Goal: Task Accomplishment & Management: Use online tool/utility

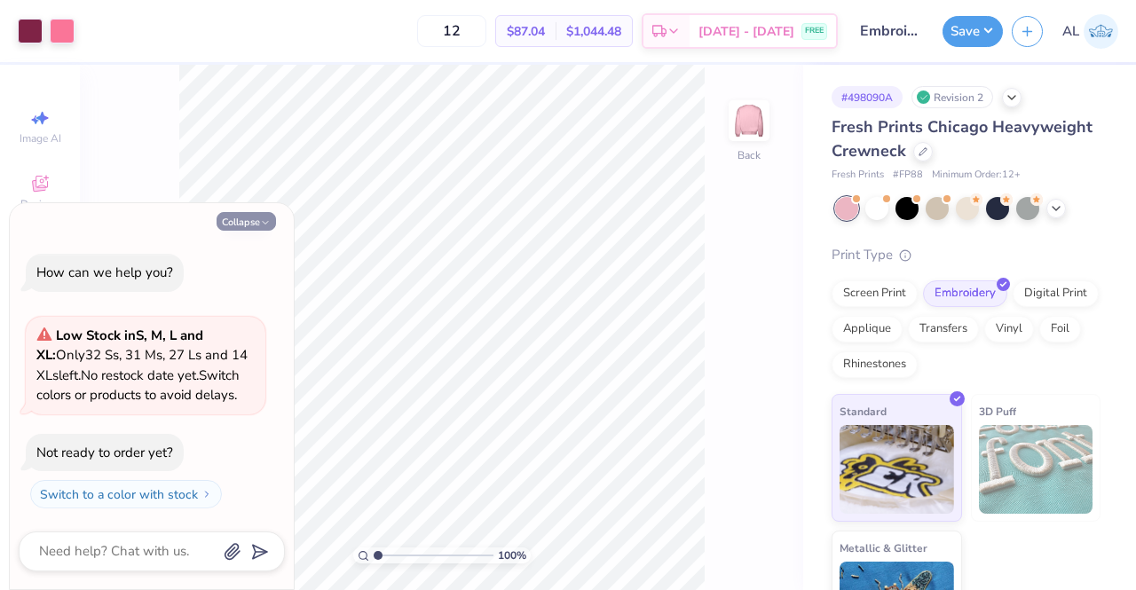
click at [263, 227] on icon "button" at bounding box center [265, 222] width 11 height 11
type textarea "x"
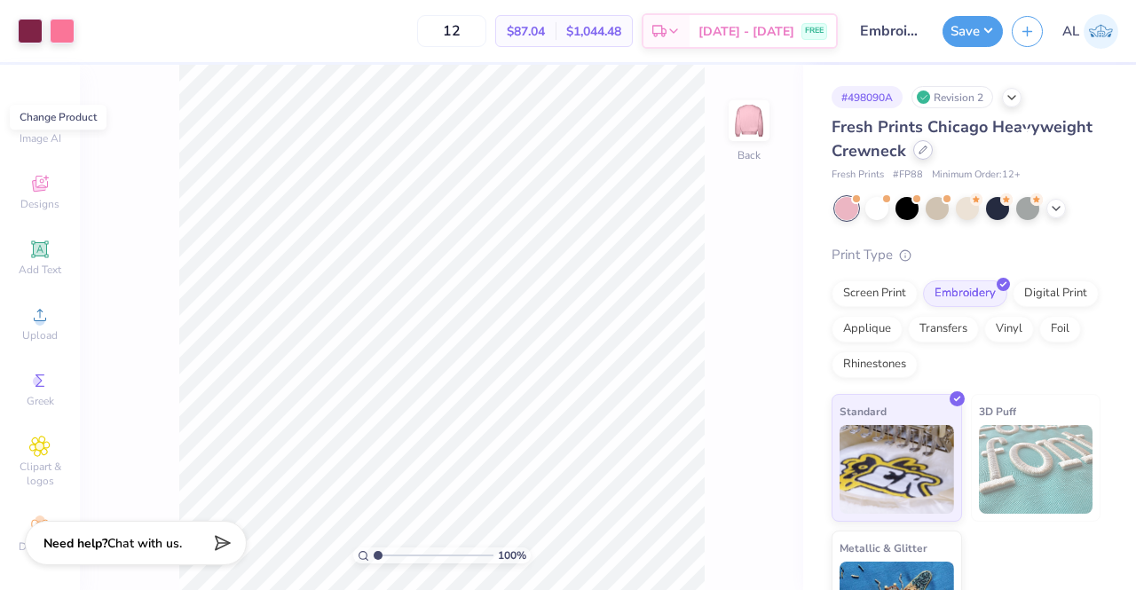
click at [927, 152] on icon at bounding box center [922, 150] width 9 height 9
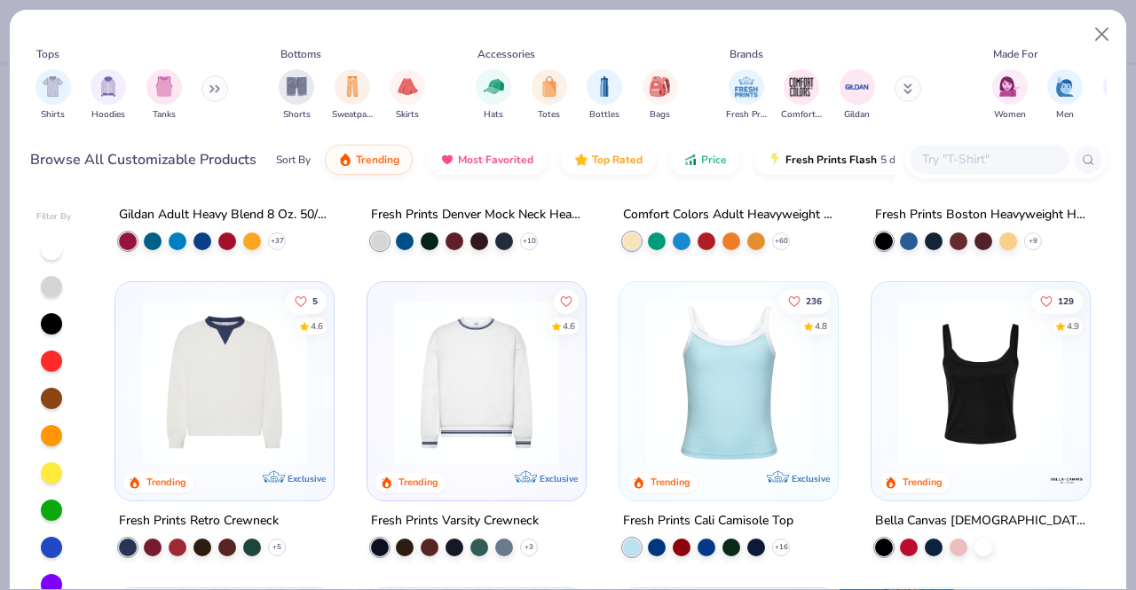
scroll to position [233, 0]
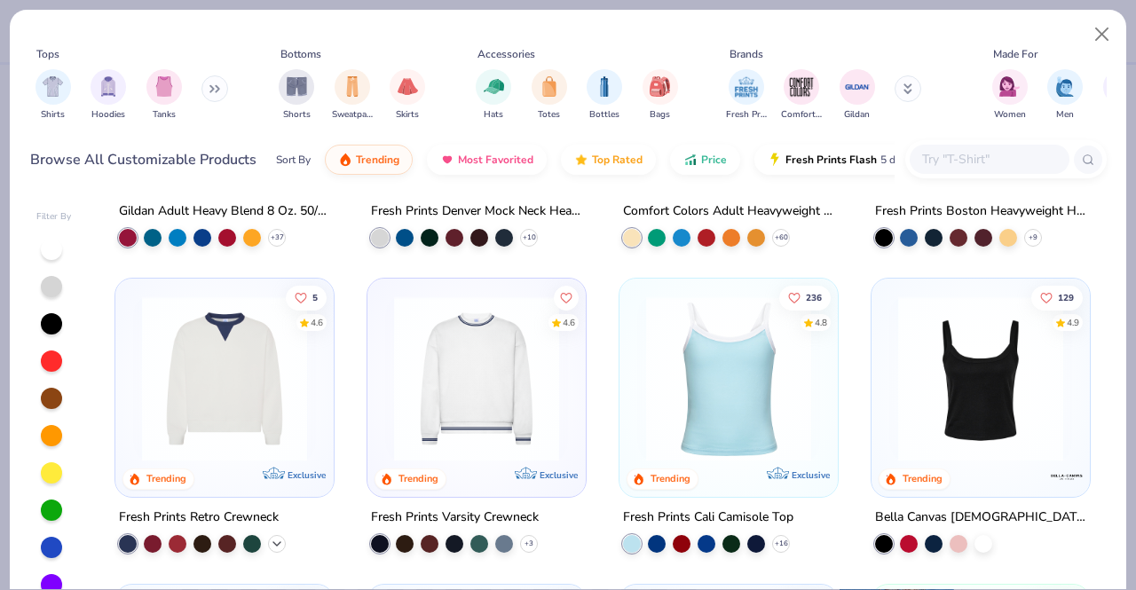
click at [273, 545] on icon at bounding box center [277, 543] width 14 height 14
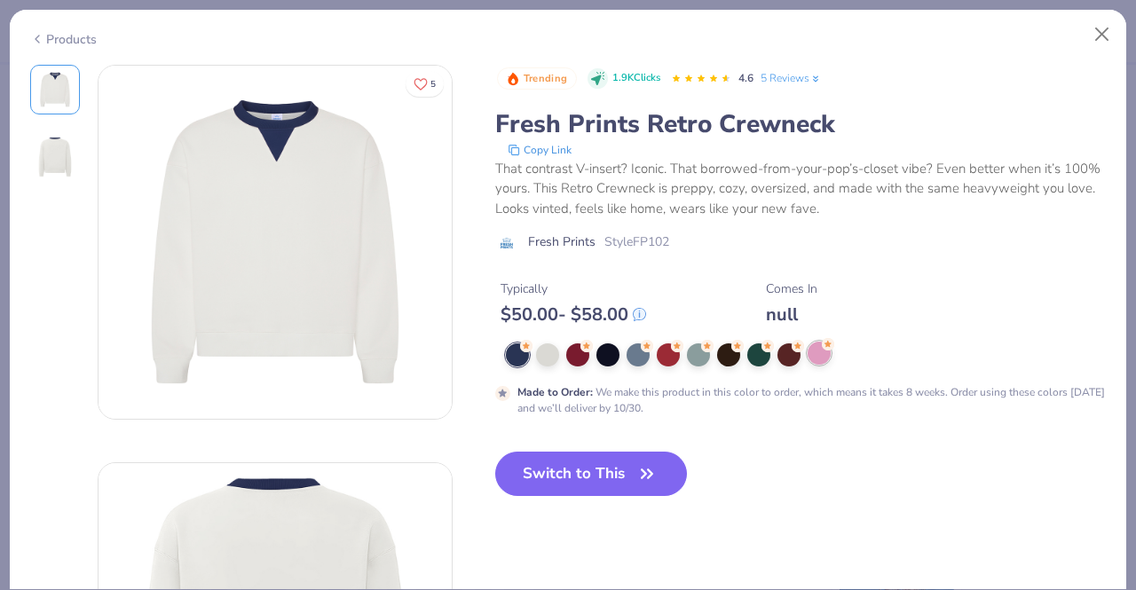
click at [822, 353] on div at bounding box center [818, 353] width 23 height 23
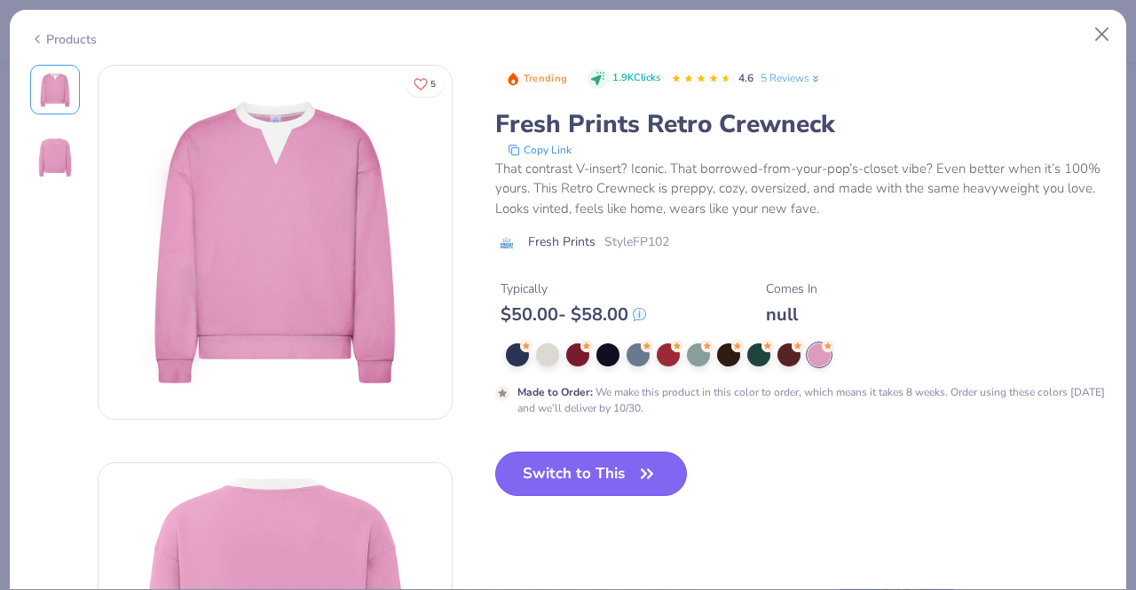
click at [618, 473] on button "Switch to This" at bounding box center [591, 474] width 193 height 44
type input "50"
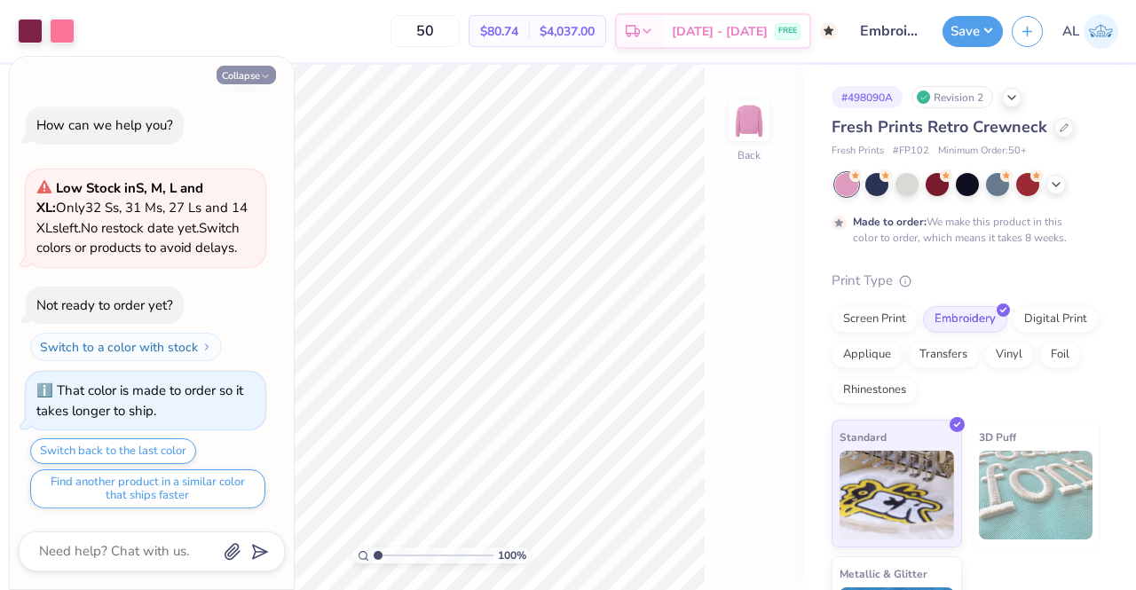
click at [248, 80] on button "Collapse" at bounding box center [245, 75] width 59 height 19
type textarea "x"
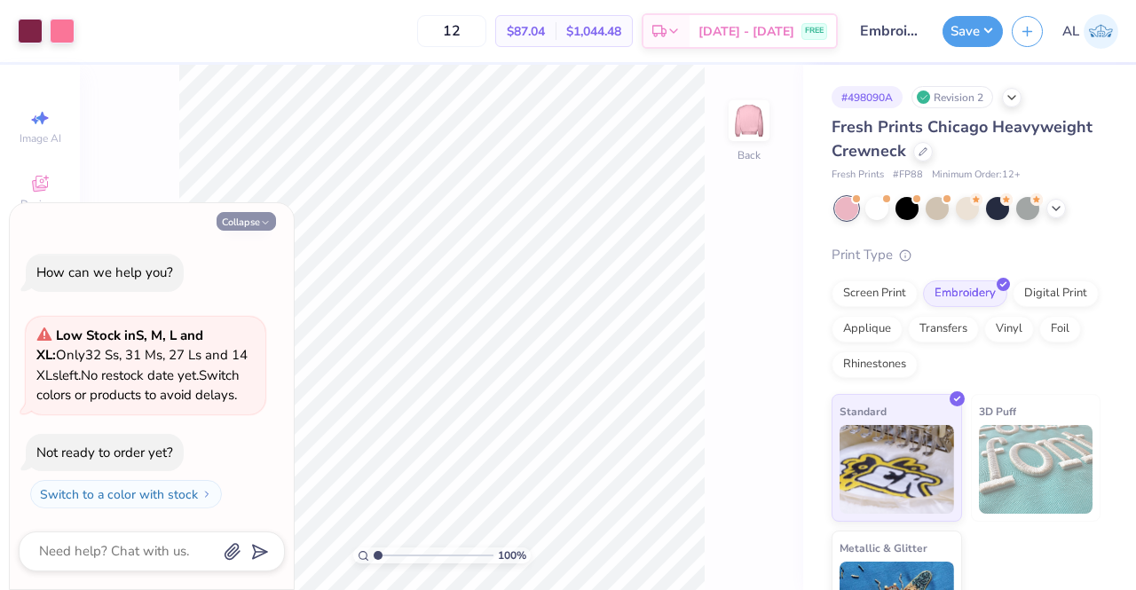
click at [268, 225] on icon "button" at bounding box center [265, 222] width 11 height 11
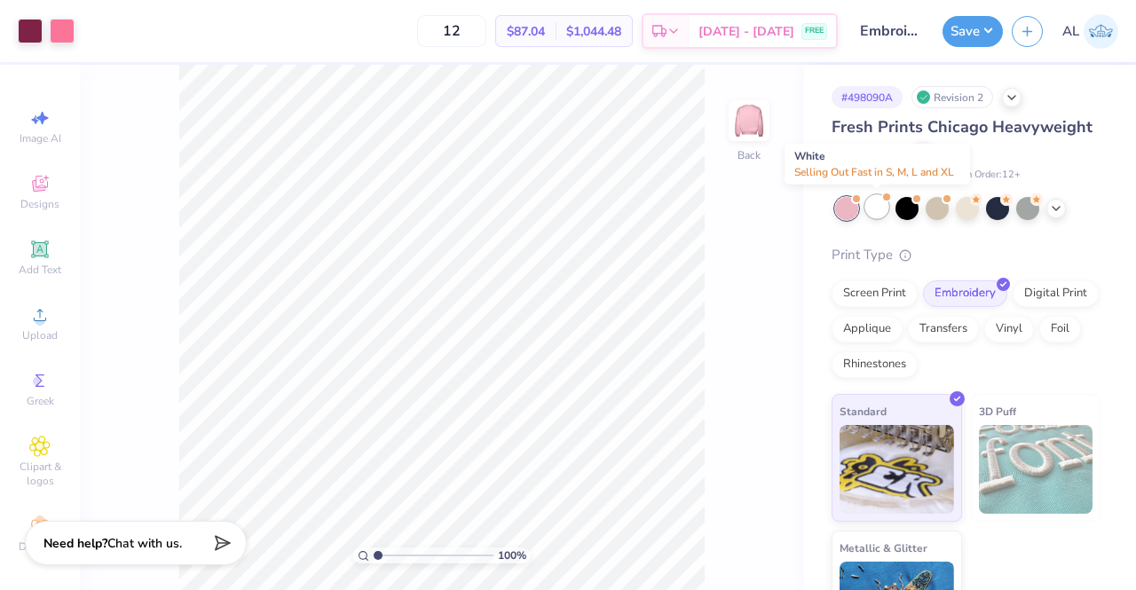
click at [882, 213] on div at bounding box center [876, 206] width 23 height 23
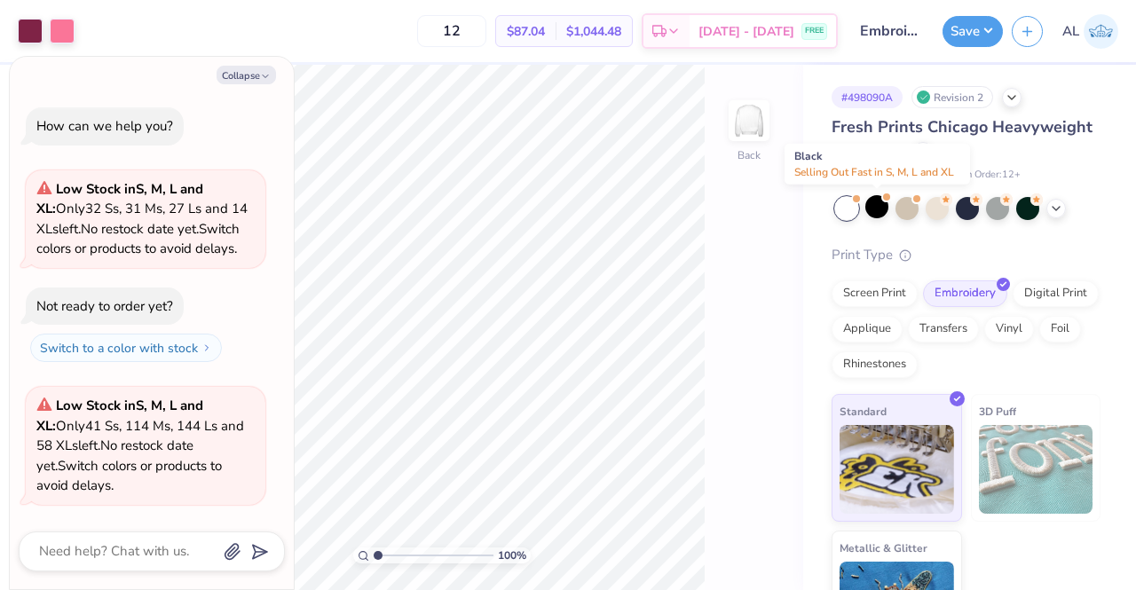
scroll to position [90, 0]
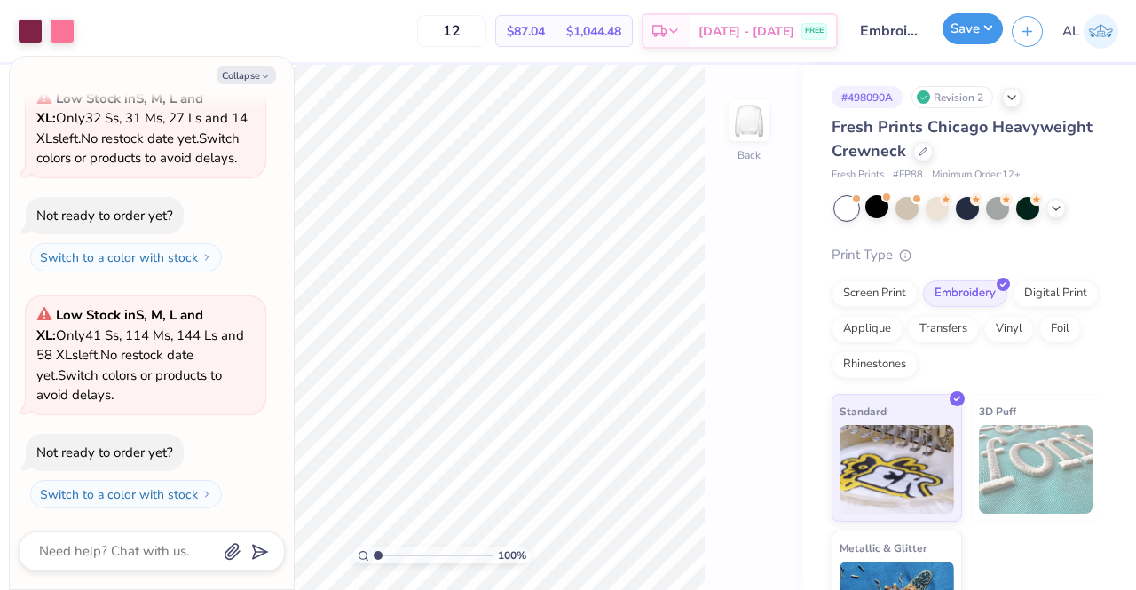
click at [970, 35] on button "Save" at bounding box center [972, 28] width 60 height 31
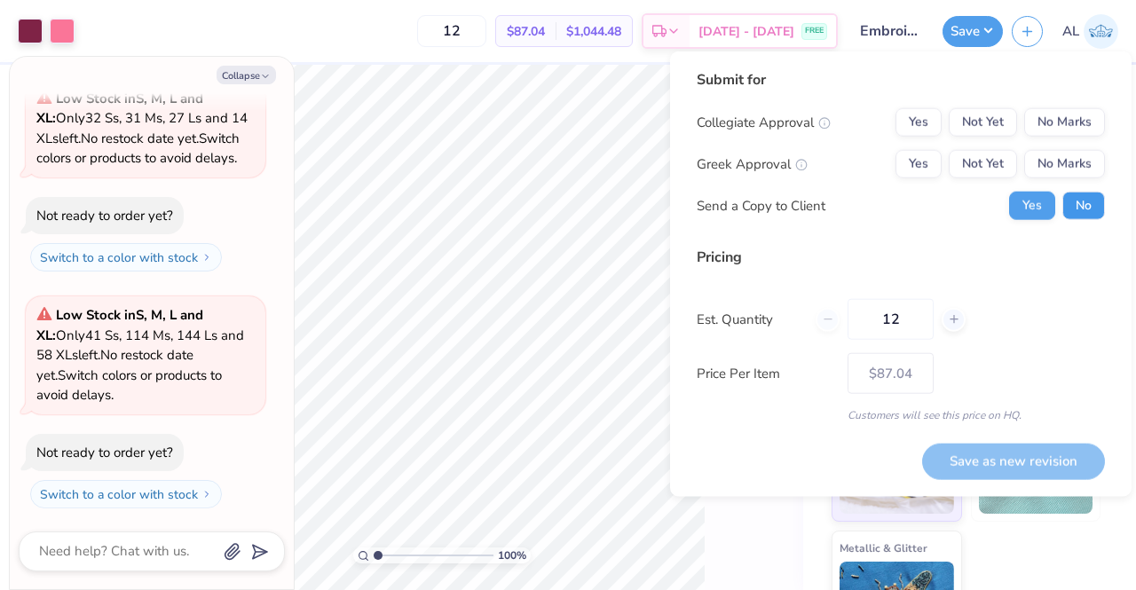
click at [1085, 200] on button "No" at bounding box center [1083, 206] width 43 height 28
type textarea "x"
click at [921, 128] on button "Yes" at bounding box center [918, 122] width 46 height 28
click at [916, 160] on button "Yes" at bounding box center [918, 164] width 46 height 28
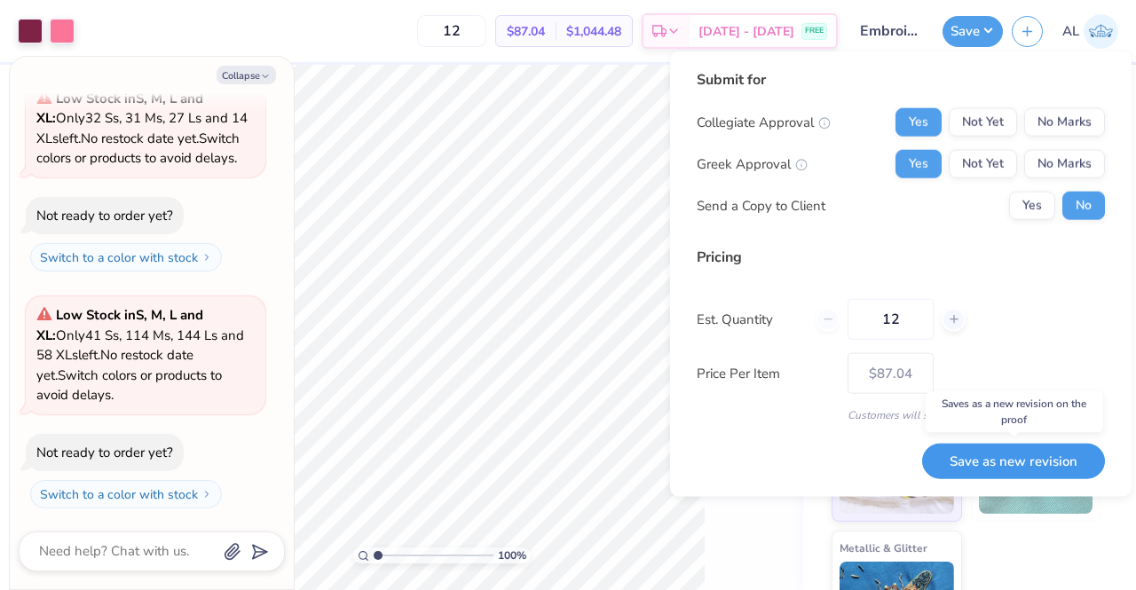
click at [972, 452] on button "Save as new revision" at bounding box center [1013, 461] width 183 height 36
type input "$87.04"
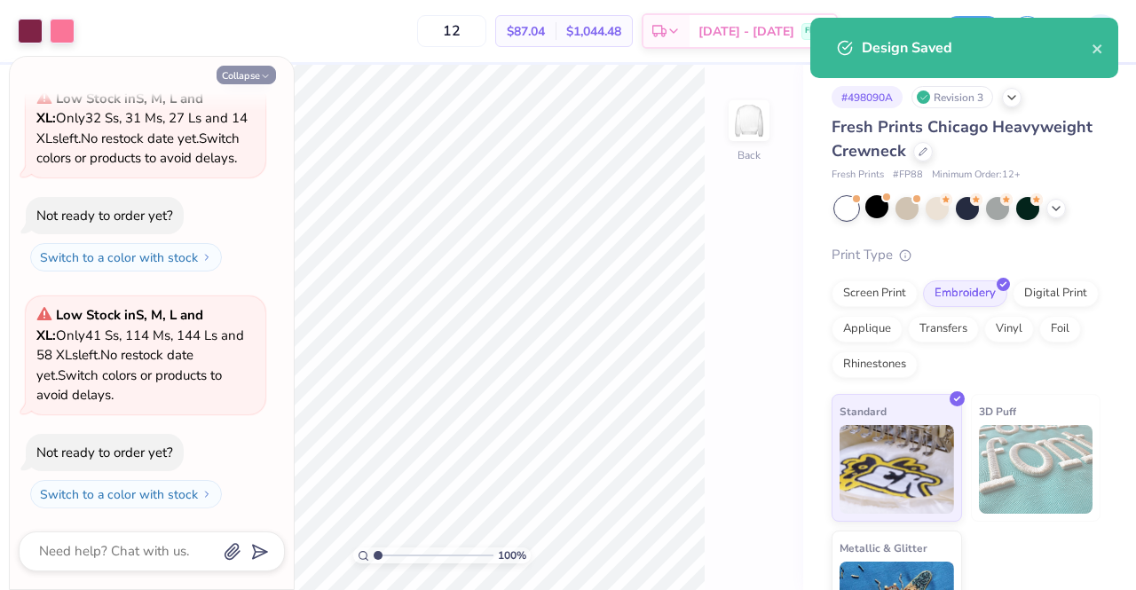
click at [253, 71] on button "Collapse" at bounding box center [245, 75] width 59 height 19
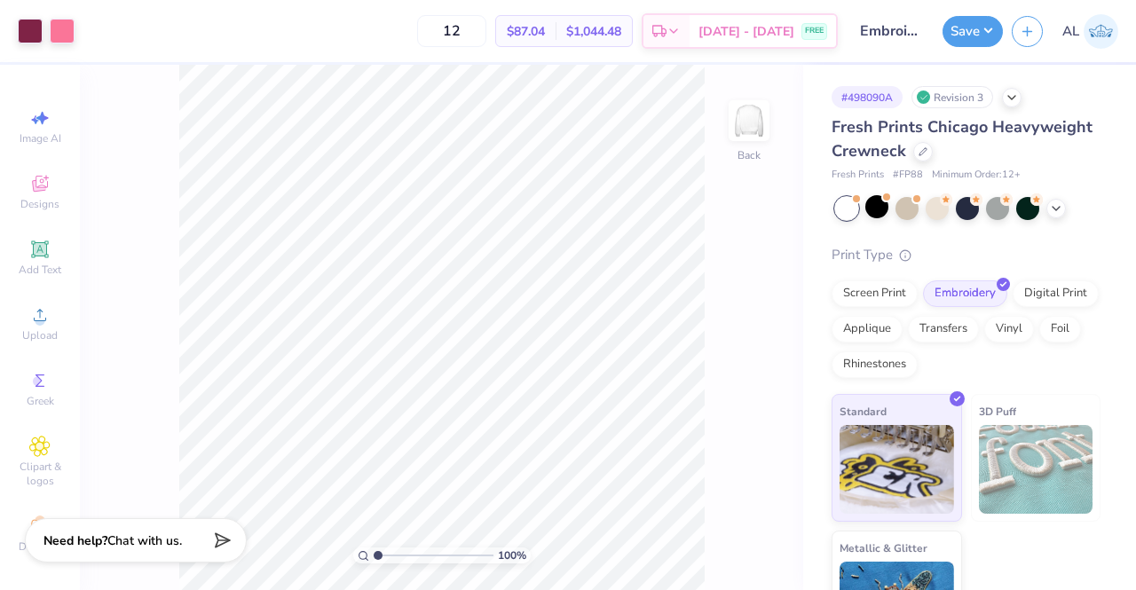
click at [153, 541] on span "Chat with us." at bounding box center [144, 540] width 75 height 17
type textarea "x"
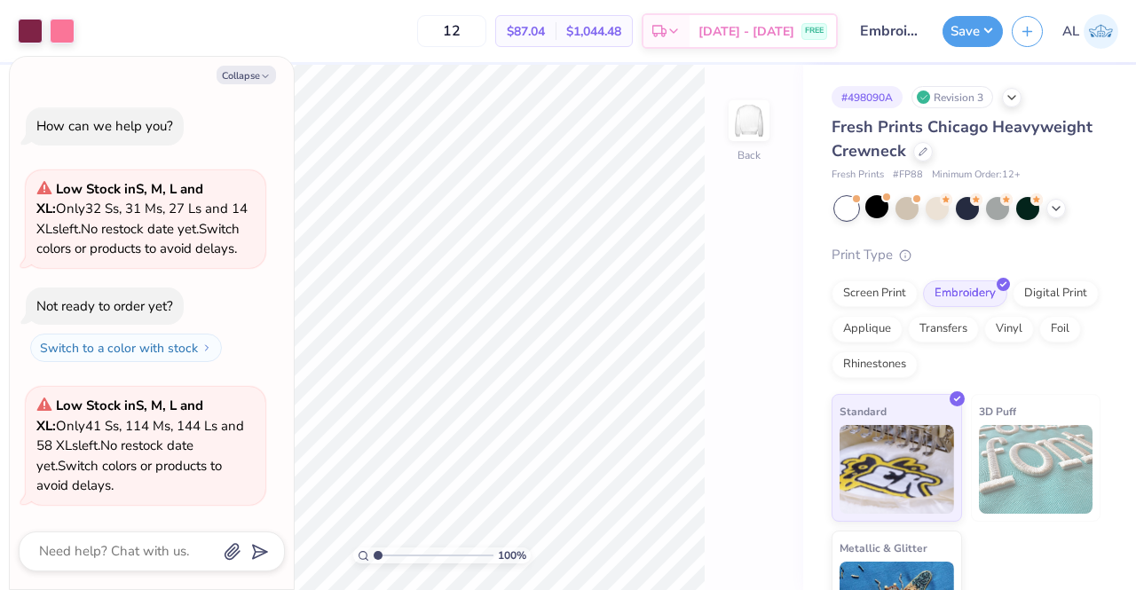
scroll to position [90, 0]
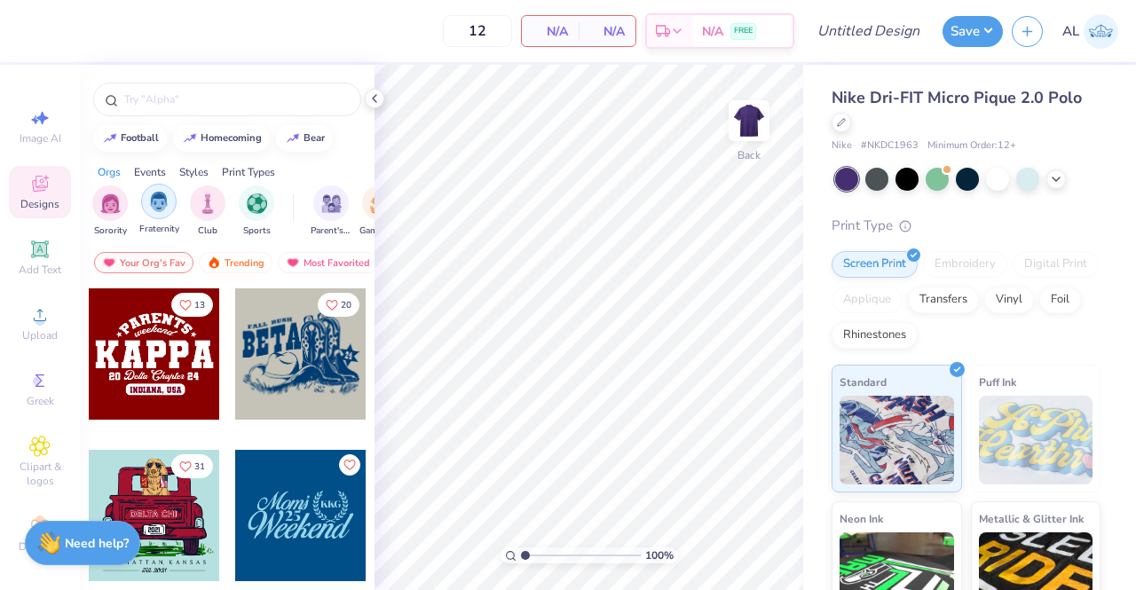
click at [167, 209] on img "filter for Fraternity" at bounding box center [159, 202] width 20 height 20
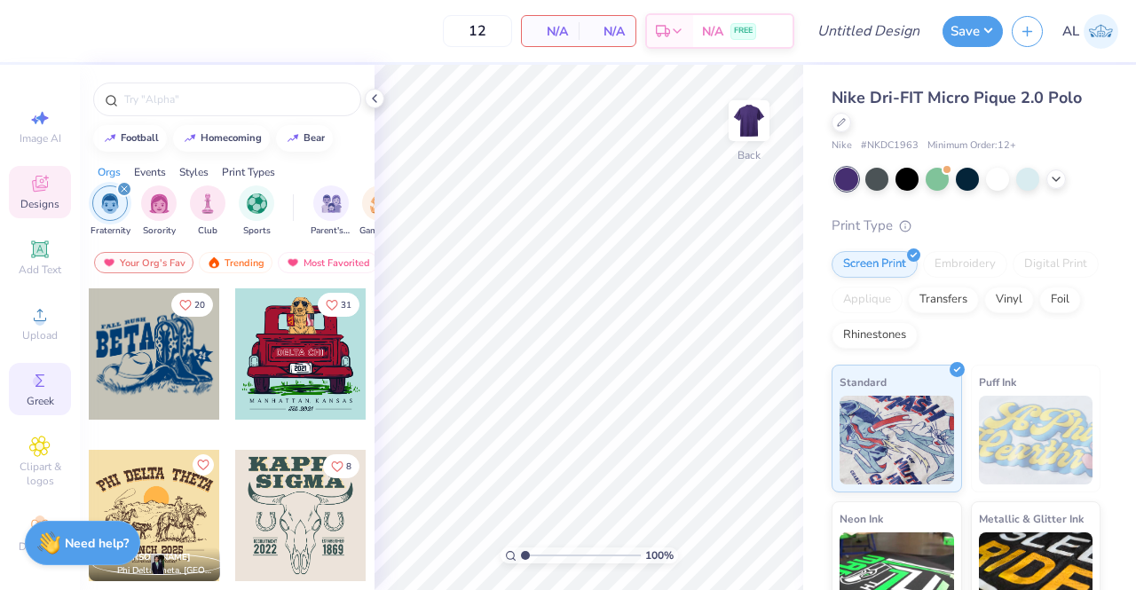
click at [35, 386] on icon at bounding box center [39, 380] width 21 height 21
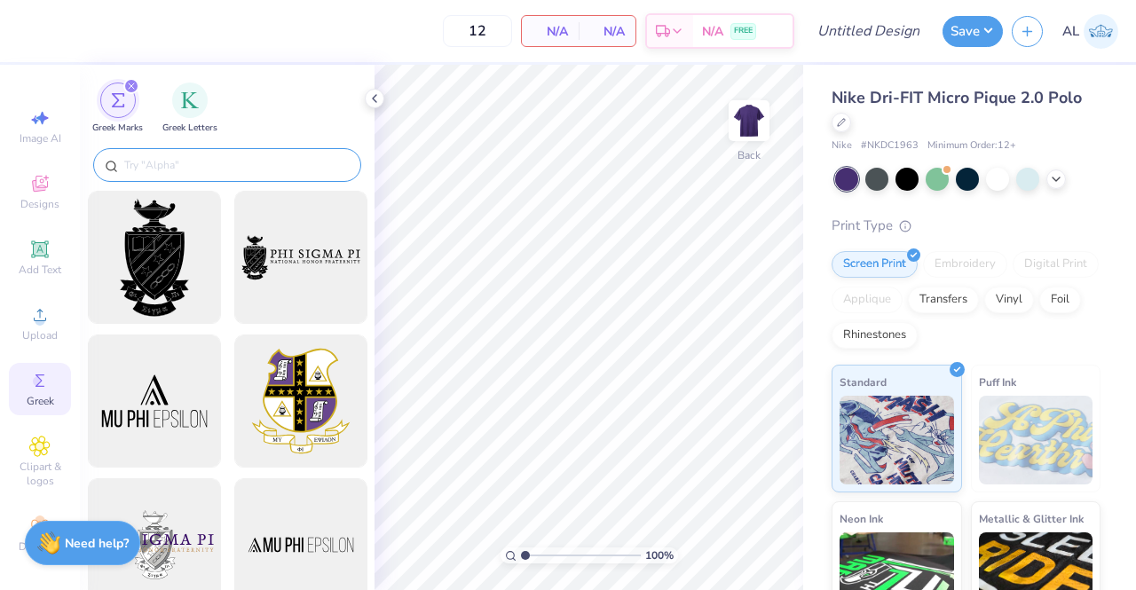
click at [208, 159] on input "text" at bounding box center [235, 165] width 227 height 18
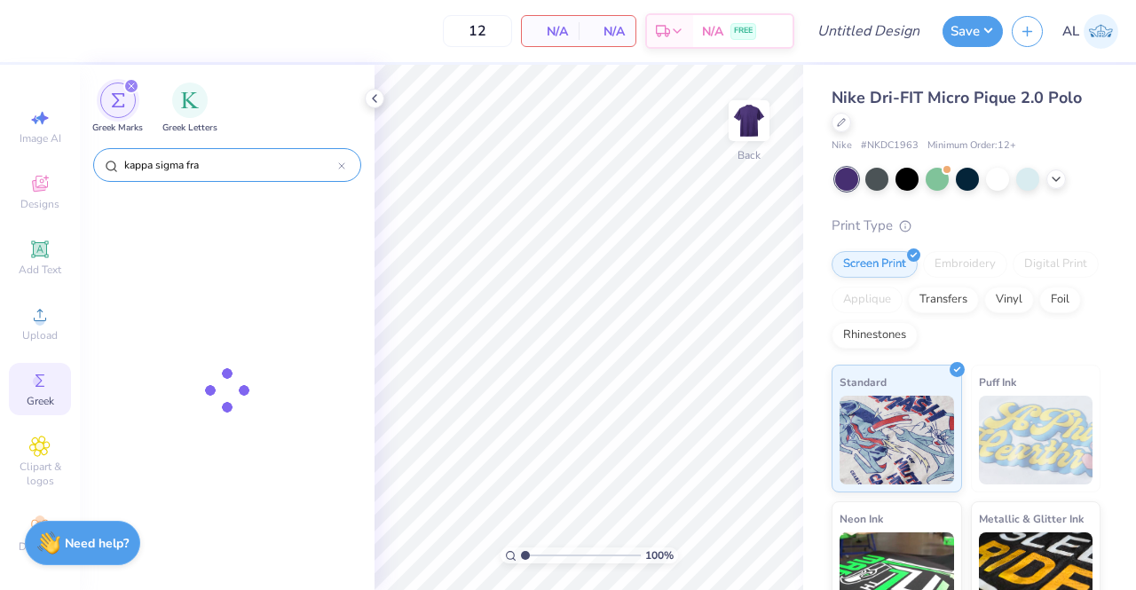
type input "kappa sigma frat"
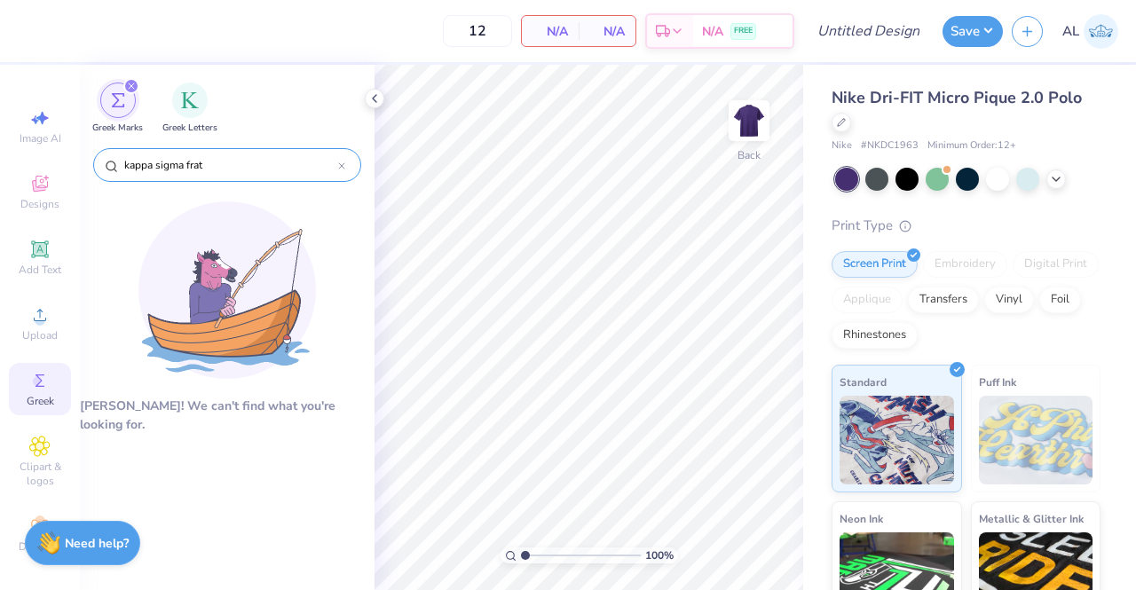
click at [340, 164] on icon at bounding box center [341, 165] width 5 height 5
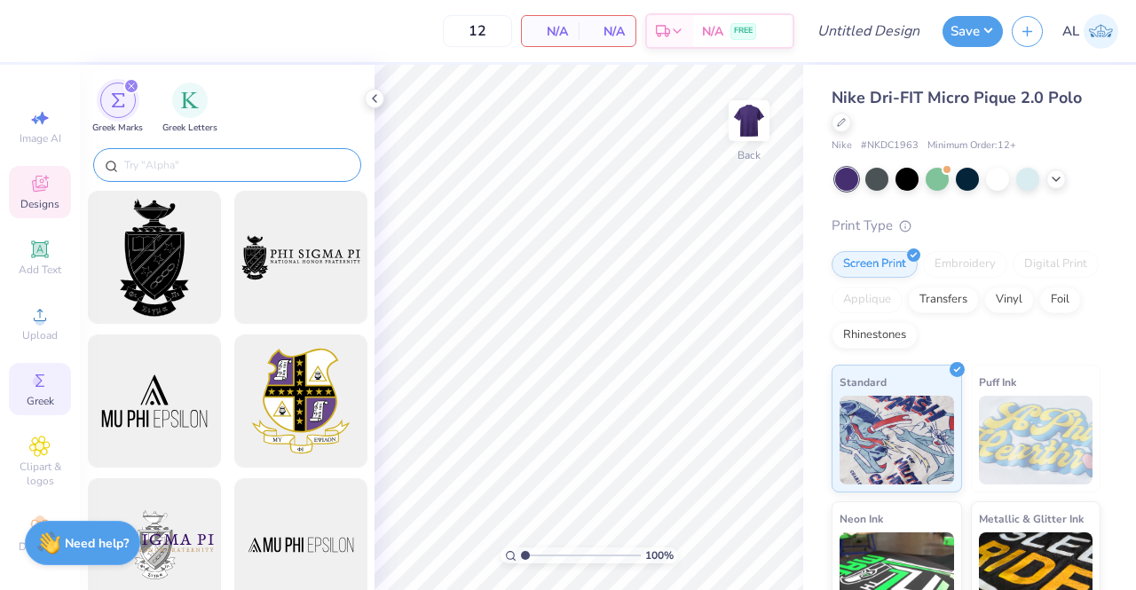
click at [35, 204] on span "Designs" at bounding box center [39, 204] width 39 height 14
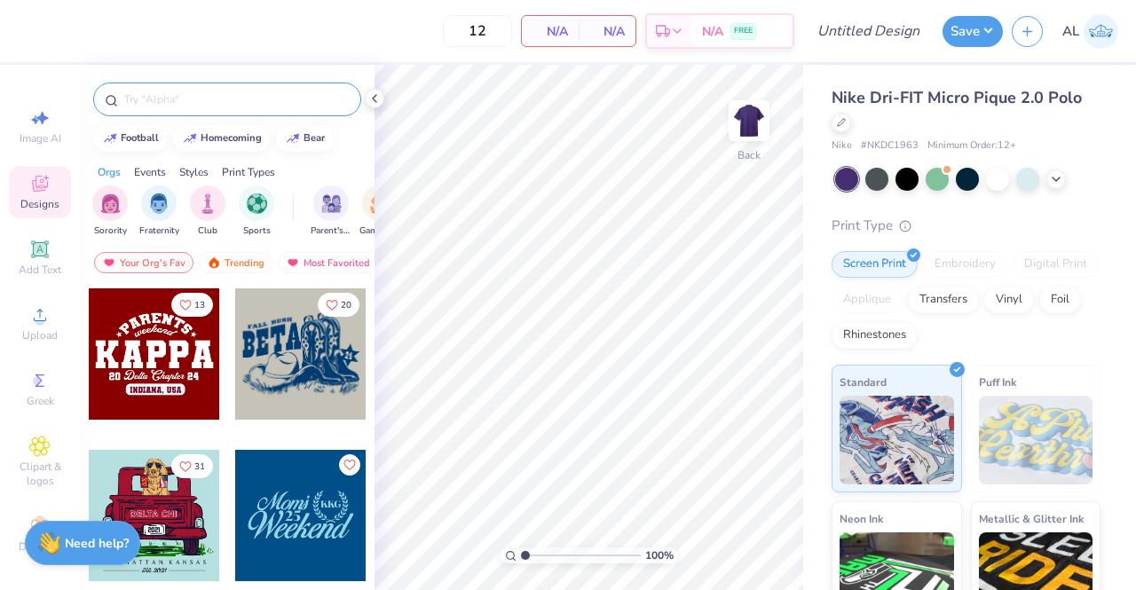
click at [290, 97] on input "text" at bounding box center [235, 99] width 227 height 18
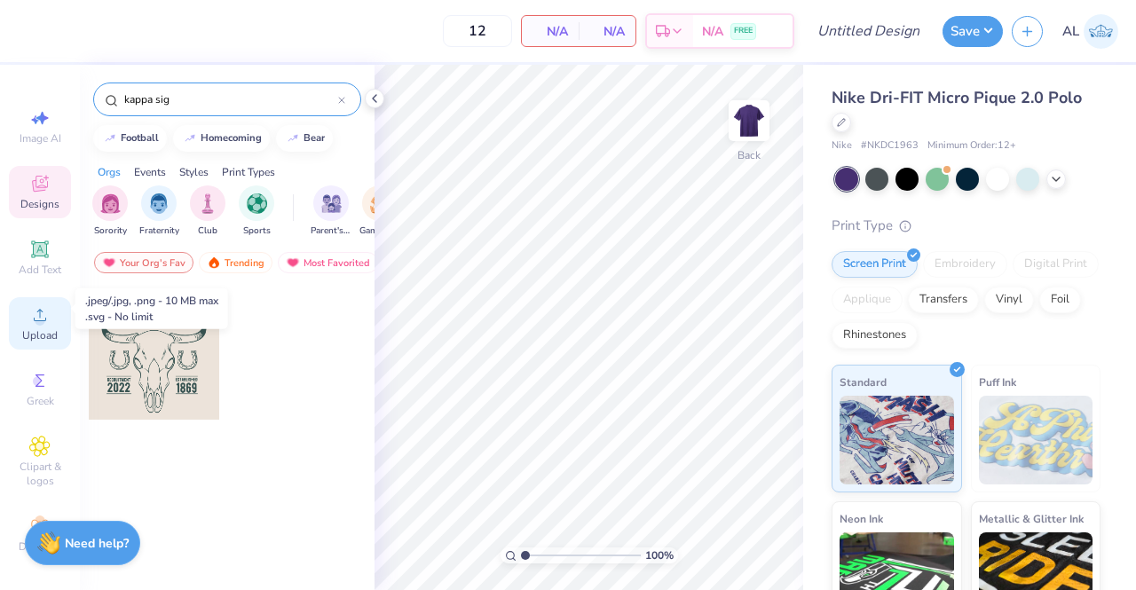
scroll to position [21, 0]
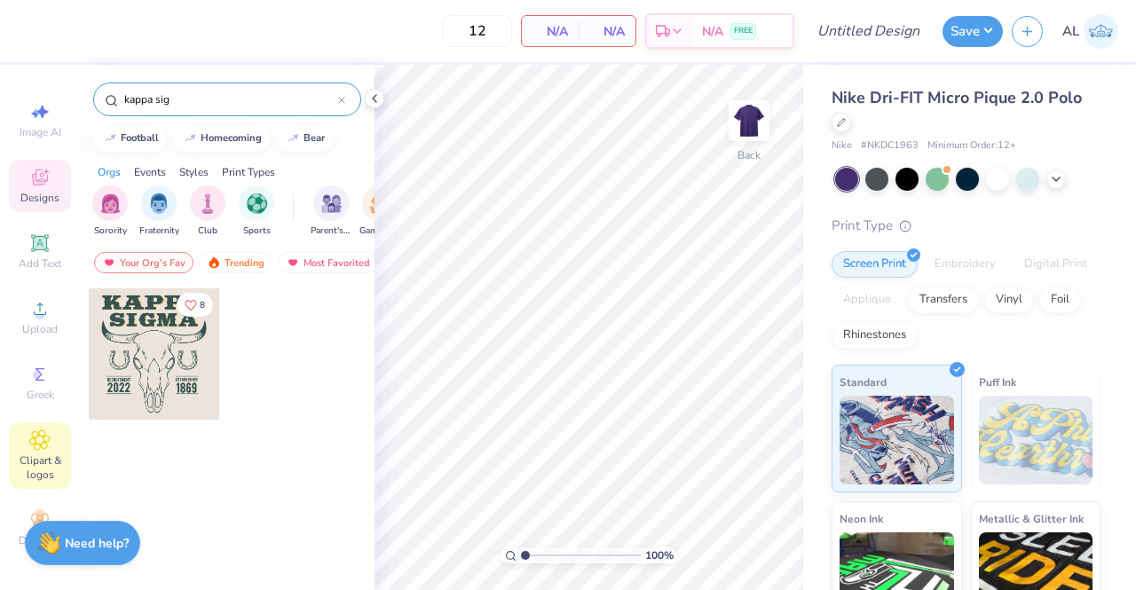
type input "kappa sig"
click at [32, 453] on span "Clipart & logos" at bounding box center [40, 467] width 62 height 28
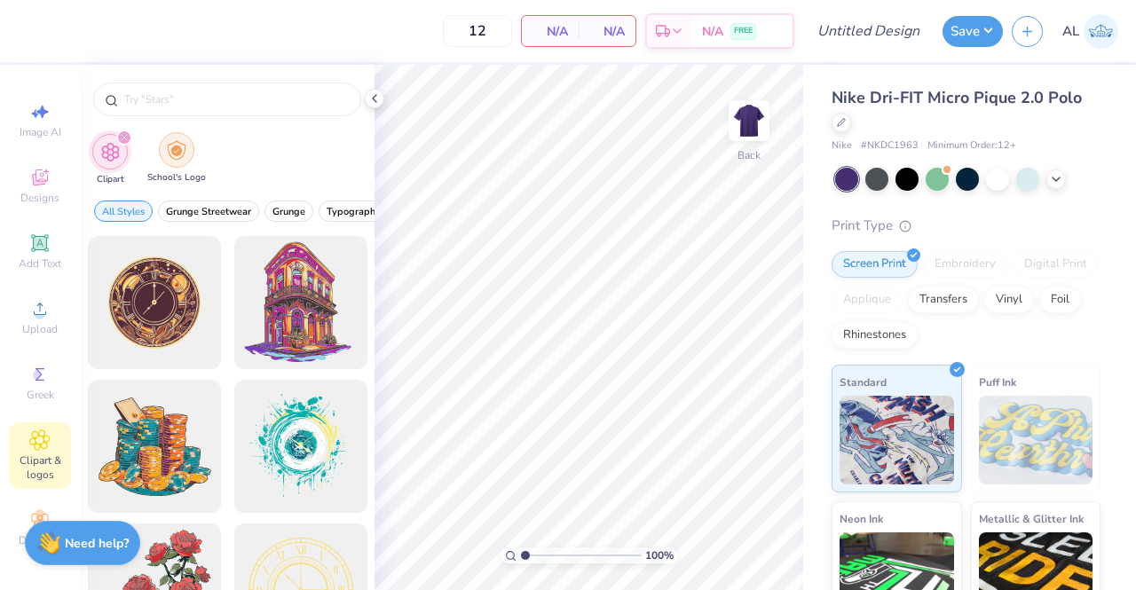
click at [172, 153] on img "filter for School's Logo" at bounding box center [177, 150] width 20 height 20
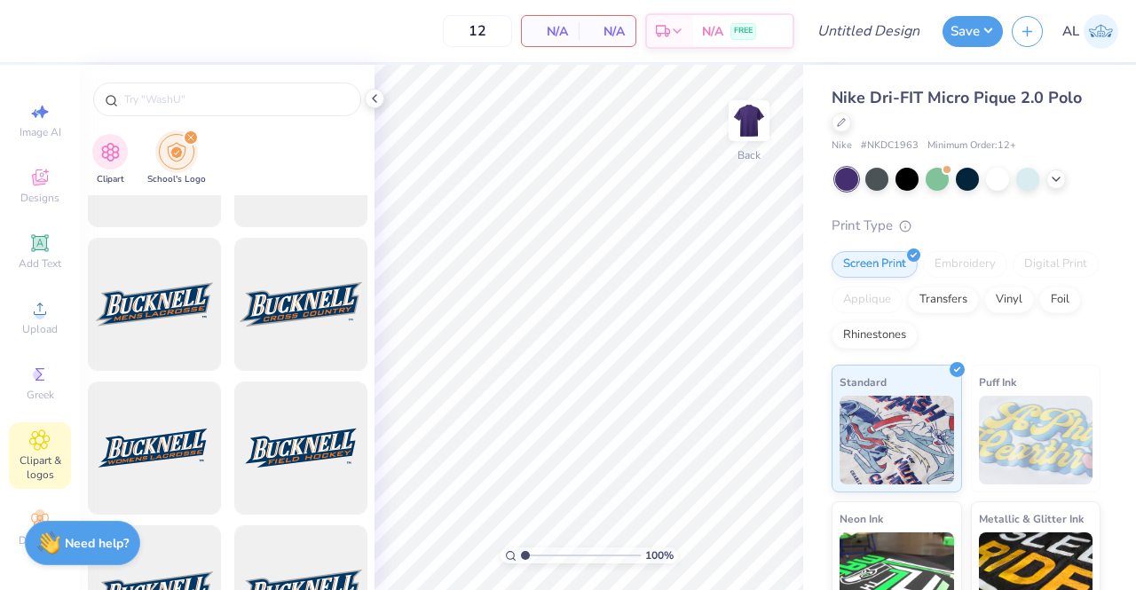
scroll to position [0, 0]
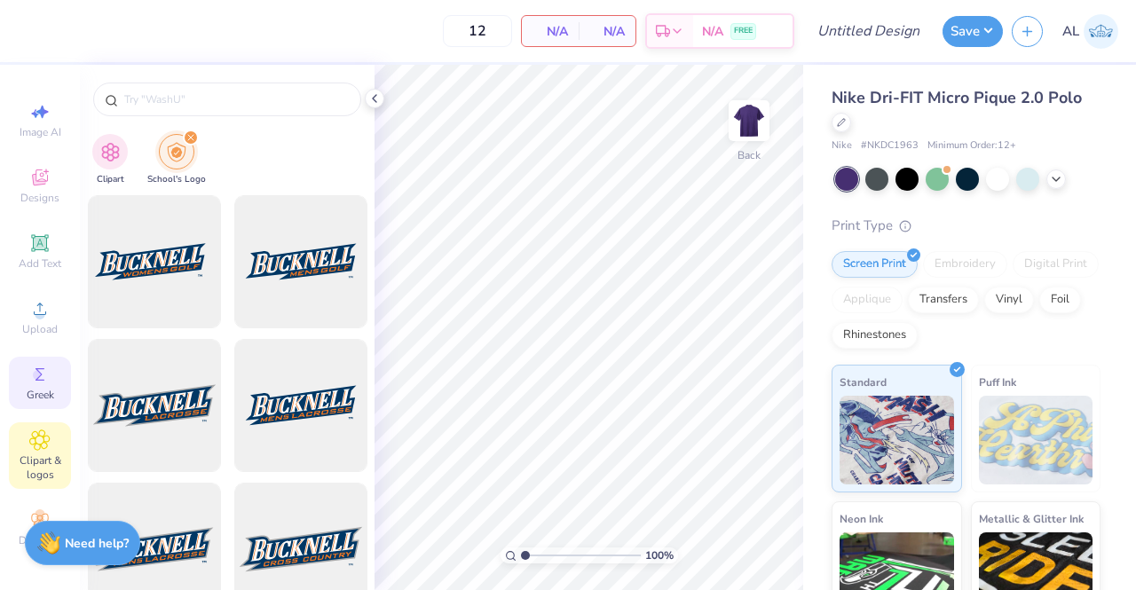
click at [34, 368] on icon at bounding box center [39, 374] width 21 height 21
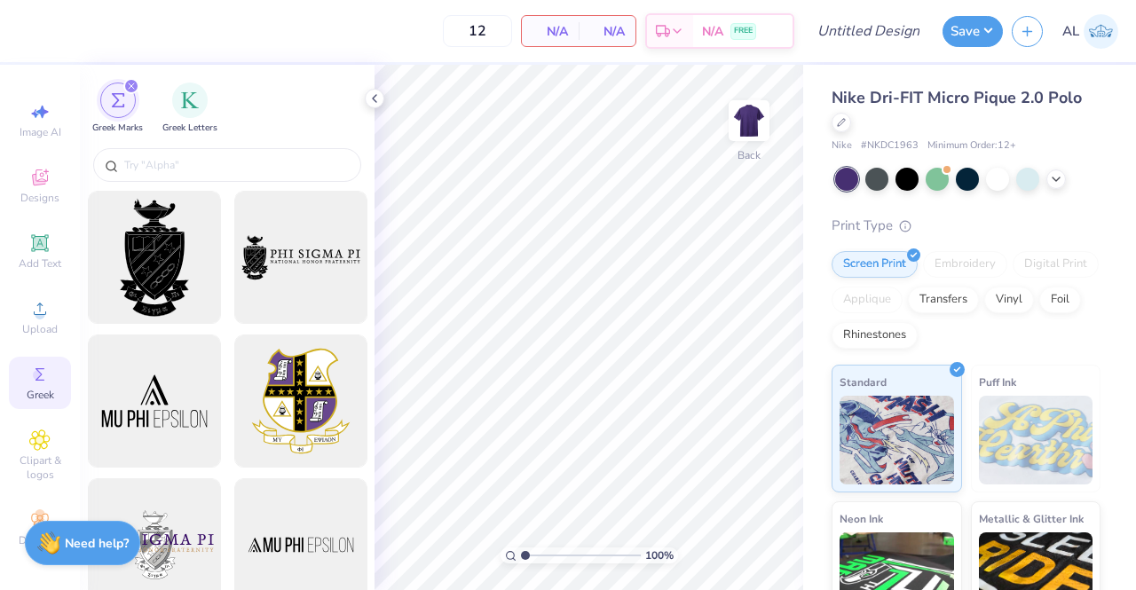
click at [131, 86] on icon "filter for Greek Marks" at bounding box center [131, 85] width 5 height 5
click at [181, 98] on img "filter for Greek Letters" at bounding box center [190, 99] width 18 height 18
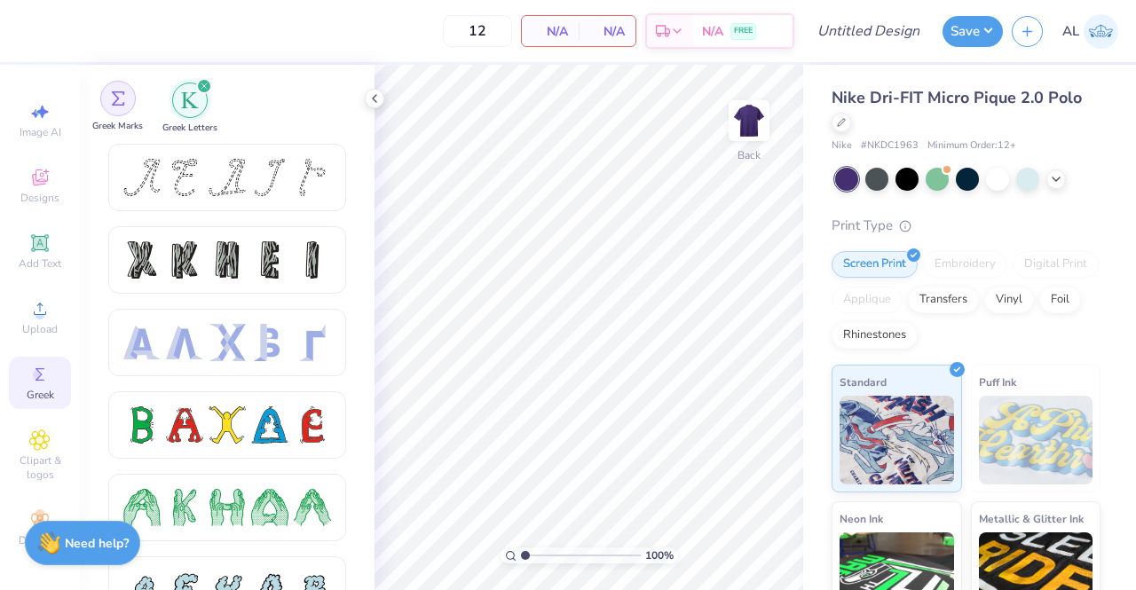
click at [121, 97] on img "filter for Greek Marks" at bounding box center [118, 98] width 14 height 14
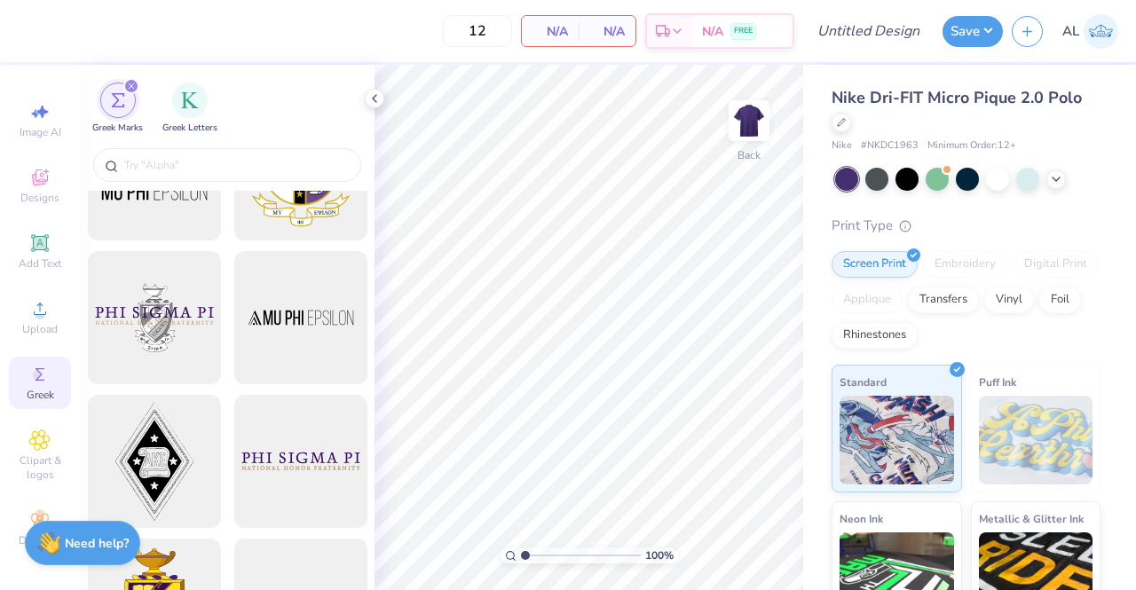
scroll to position [227, 0]
click at [215, 171] on input "text" at bounding box center [235, 165] width 227 height 18
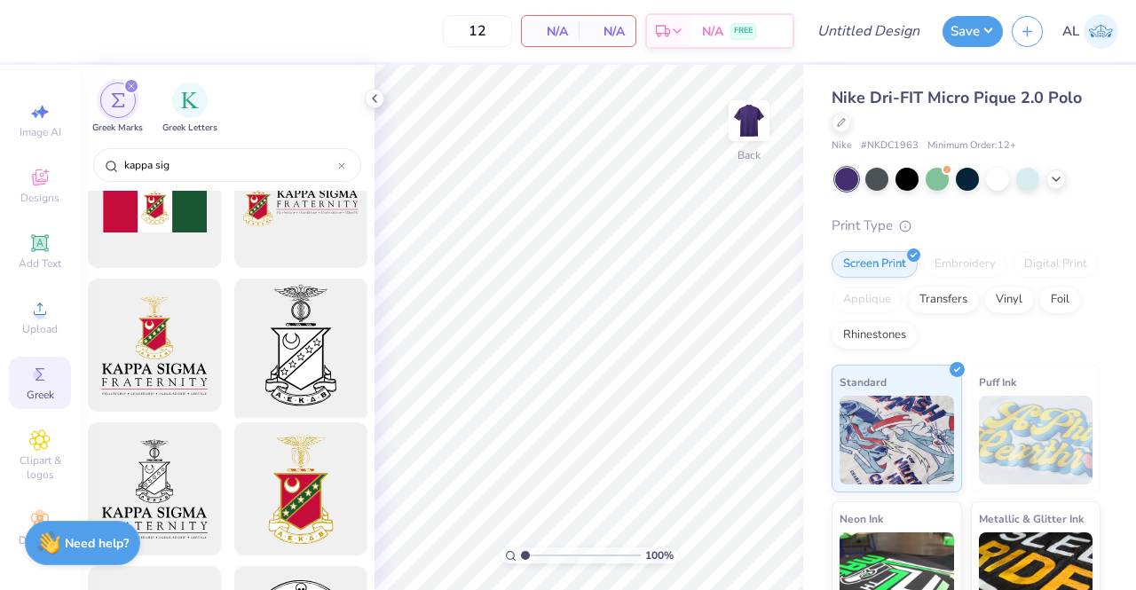
scroll to position [198, 0]
type input "kappa sig"
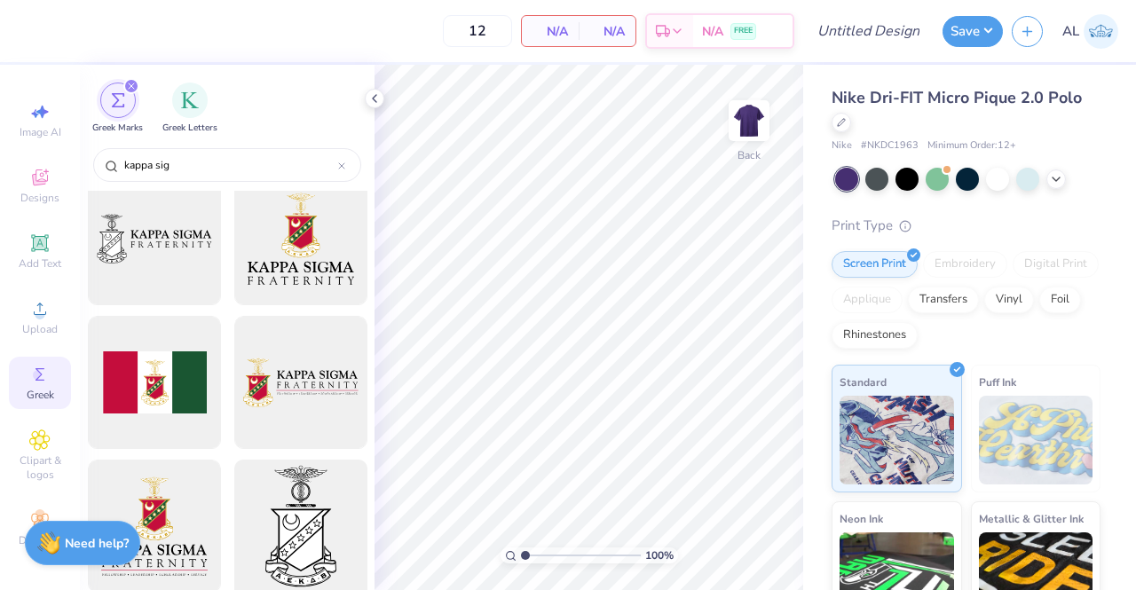
scroll to position [20, 0]
click at [30, 125] on span "Image AI" at bounding box center [41, 132] width 42 height 14
select select "4"
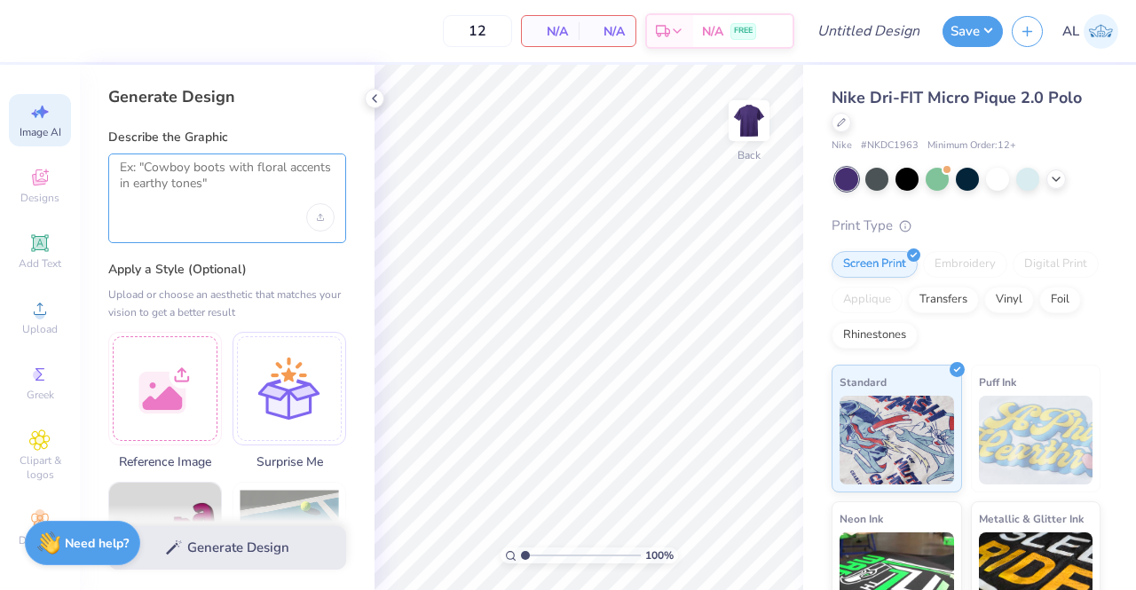
click at [214, 169] on textarea at bounding box center [227, 182] width 215 height 44
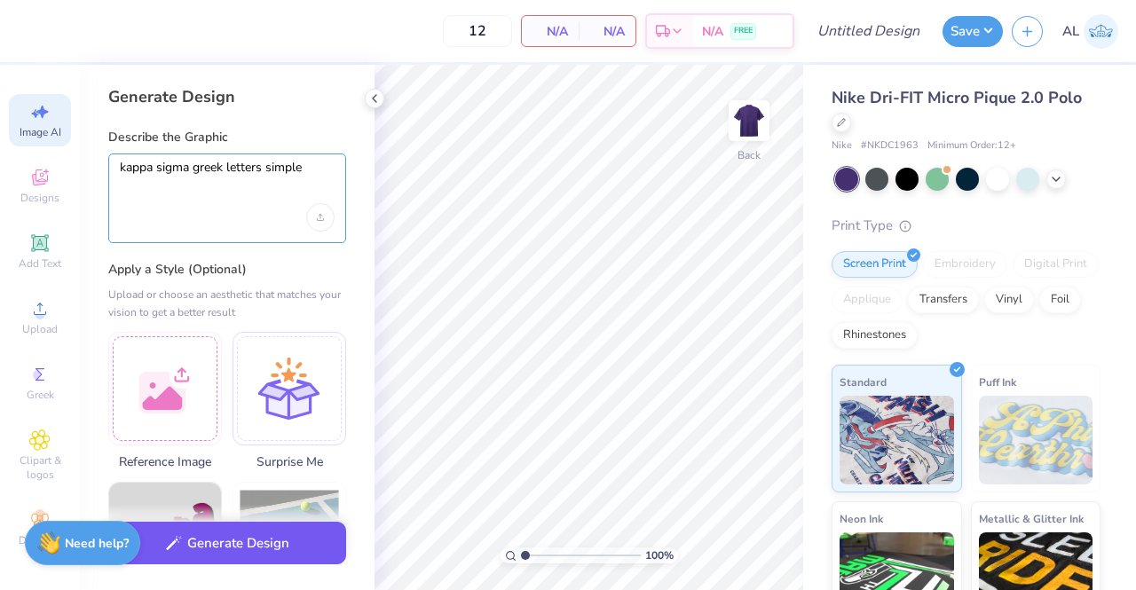
type textarea "kappa sigma greek letters simple"
click at [276, 541] on button "Generate Design" at bounding box center [227, 543] width 238 height 43
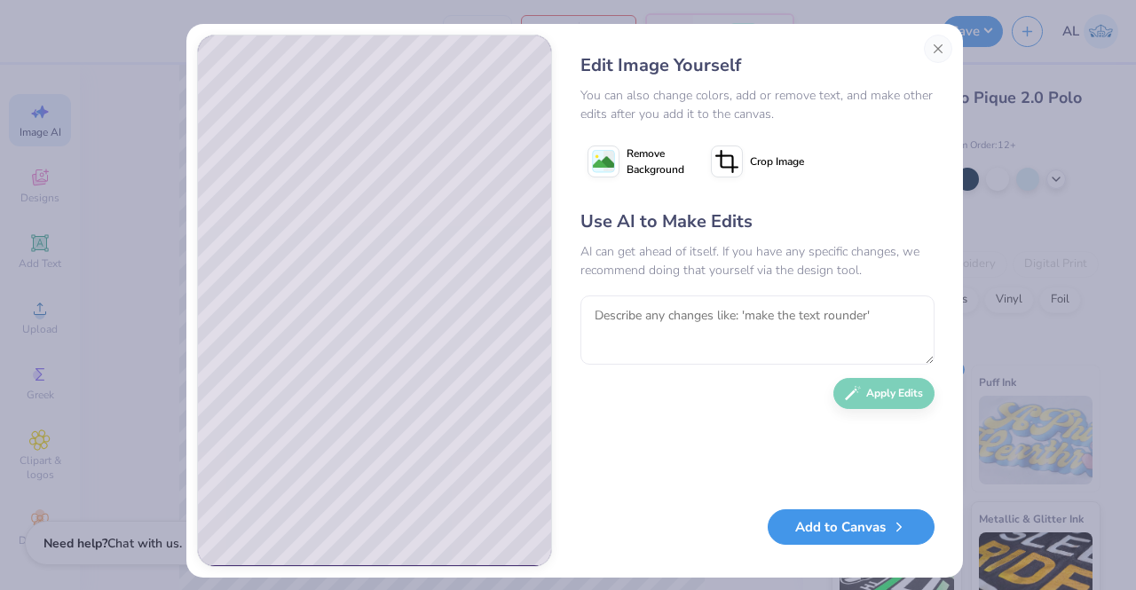
click at [858, 522] on button "Add to Canvas" at bounding box center [850, 527] width 167 height 36
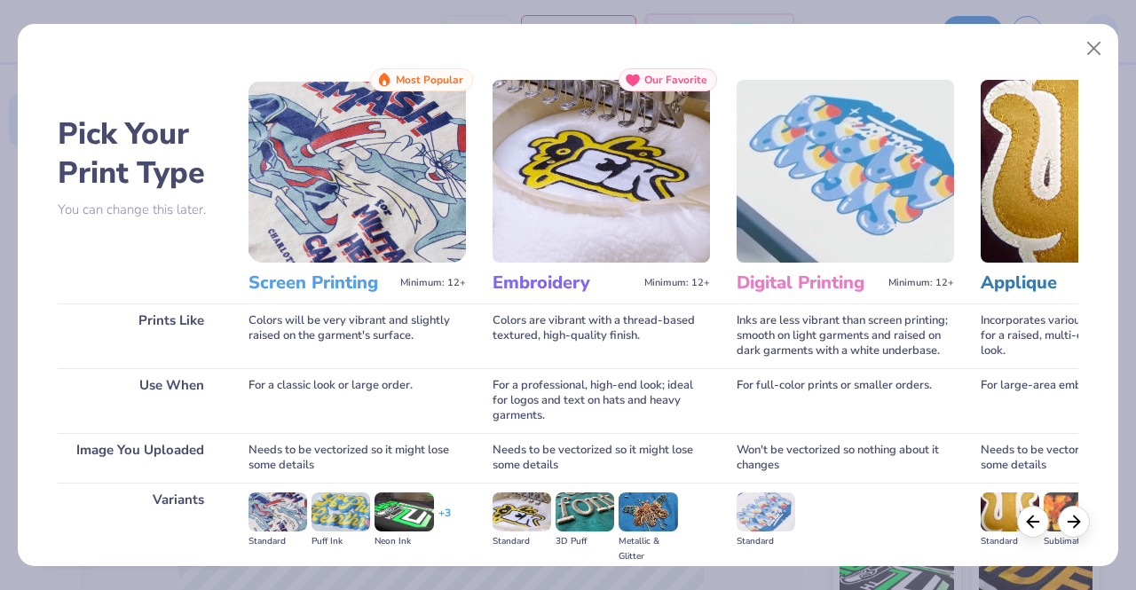
click at [611, 253] on img at bounding box center [600, 171] width 217 height 183
click at [600, 283] on h3 "Embroidery" at bounding box center [564, 282] width 145 height 23
click at [585, 144] on img at bounding box center [600, 171] width 217 height 183
click at [579, 511] on img at bounding box center [584, 511] width 59 height 39
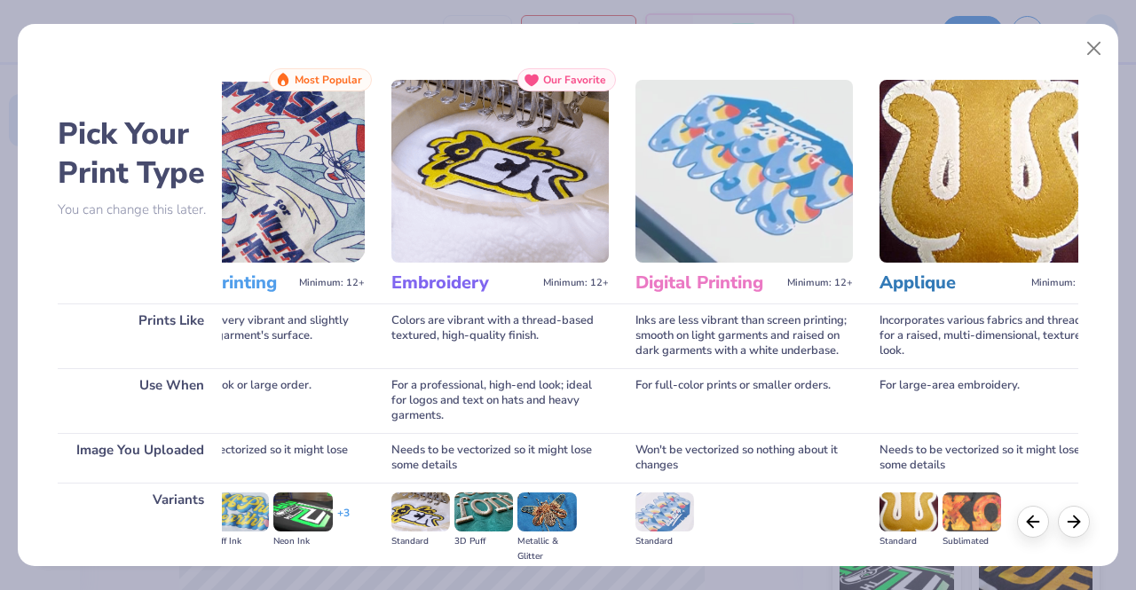
scroll to position [0, 0]
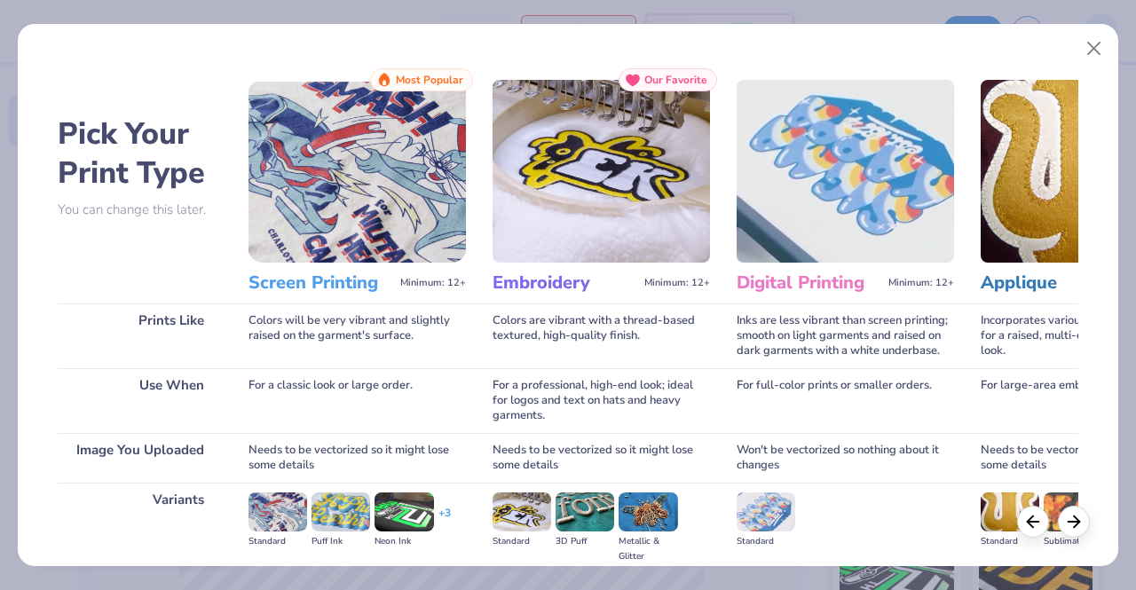
click at [652, 189] on img at bounding box center [600, 171] width 217 height 183
click at [652, 91] on img at bounding box center [600, 171] width 217 height 183
click at [537, 240] on img at bounding box center [600, 171] width 217 height 183
click at [571, 499] on img at bounding box center [584, 511] width 59 height 39
click at [535, 516] on img at bounding box center [521, 511] width 59 height 39
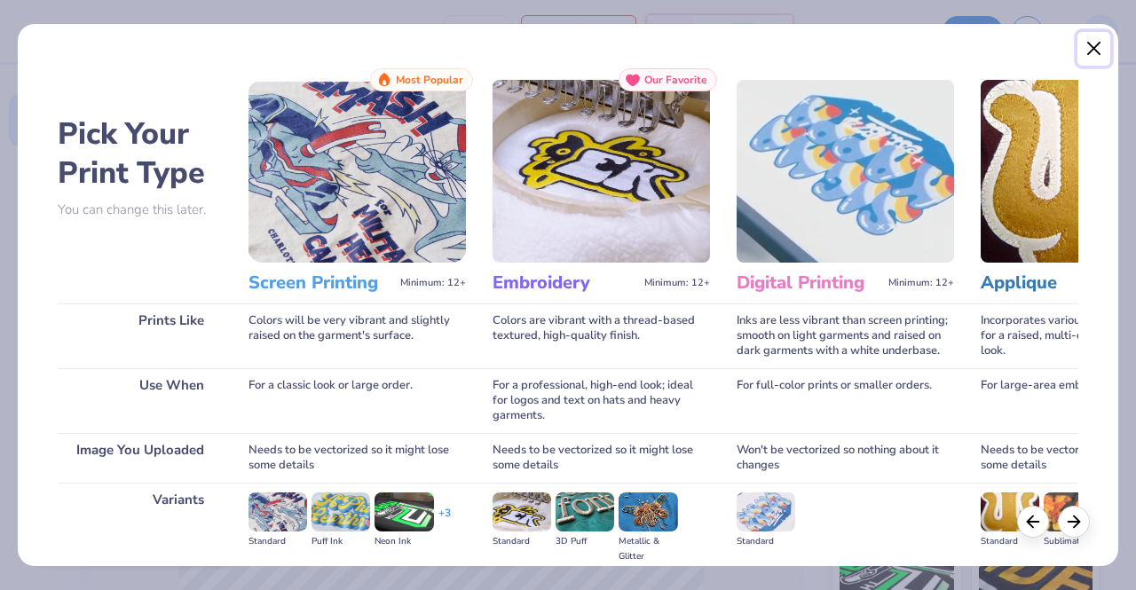
click at [1087, 43] on button "Close" at bounding box center [1094, 49] width 34 height 34
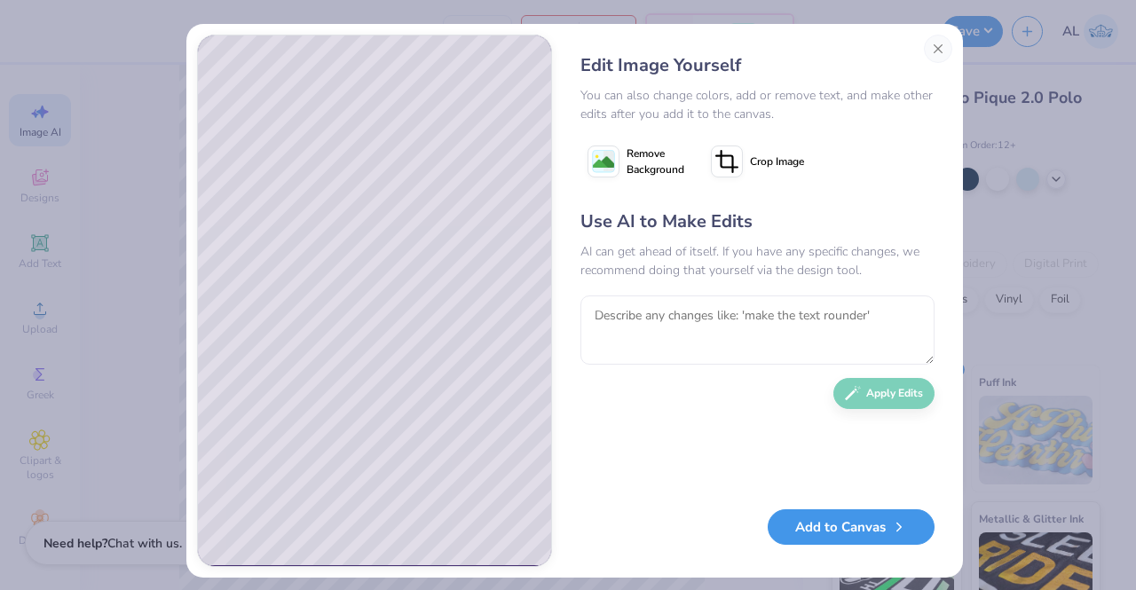
click at [832, 530] on button "Add to Canvas" at bounding box center [850, 527] width 167 height 36
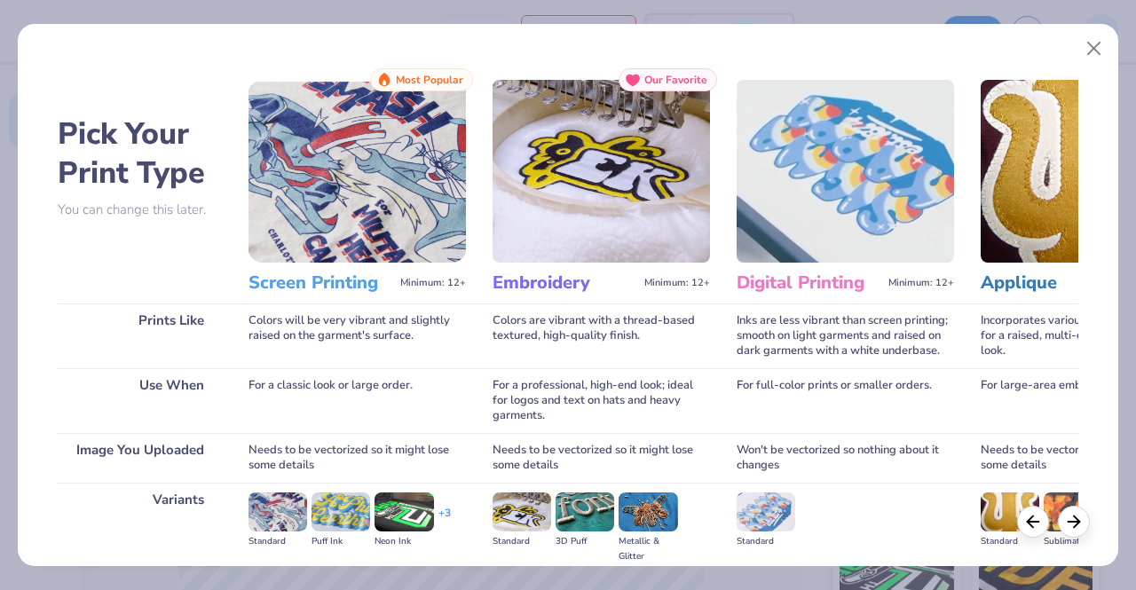
click at [561, 216] on img at bounding box center [600, 171] width 217 height 183
click at [409, 339] on div "Colors will be very vibrant and slightly raised on the garment's surface." at bounding box center [356, 335] width 217 height 65
click at [1072, 523] on icon at bounding box center [1074, 519] width 20 height 20
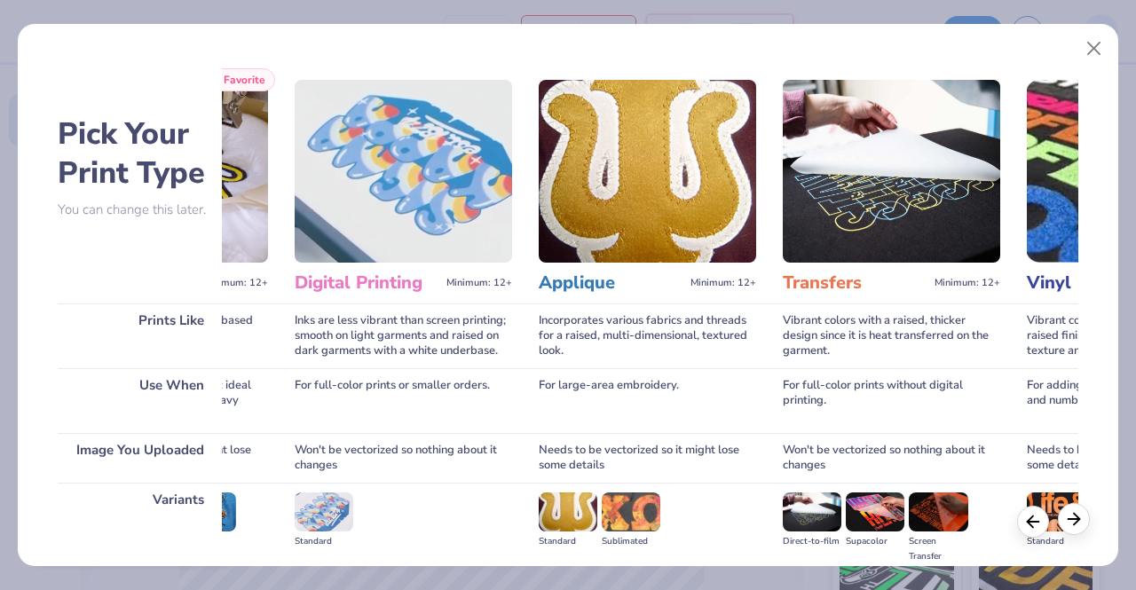
click at [1072, 523] on icon at bounding box center [1074, 519] width 20 height 20
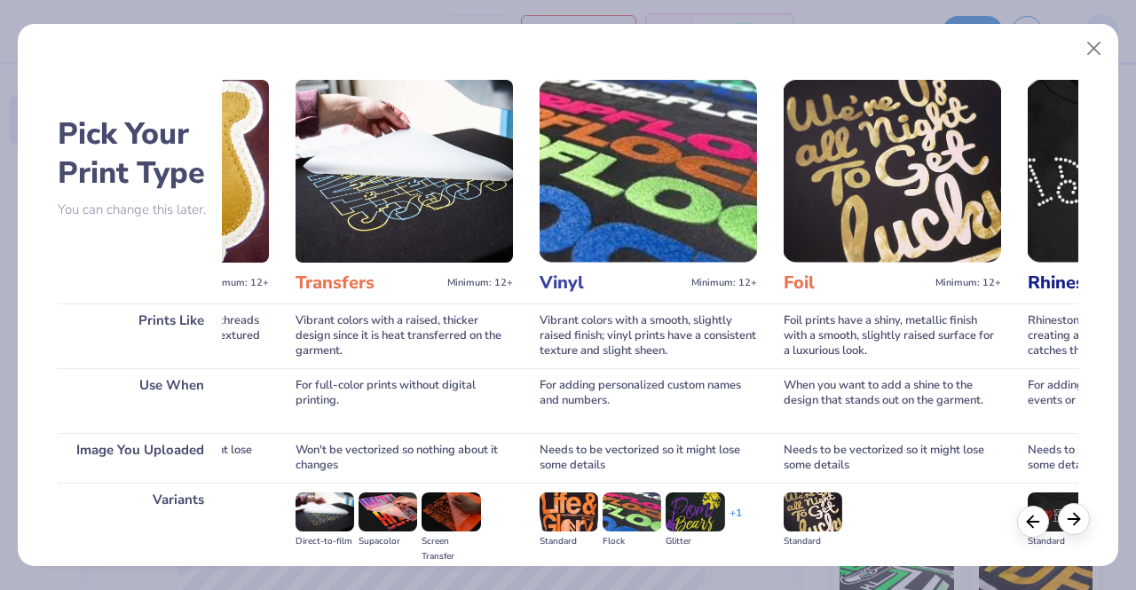
click at [1072, 523] on icon at bounding box center [1074, 519] width 20 height 20
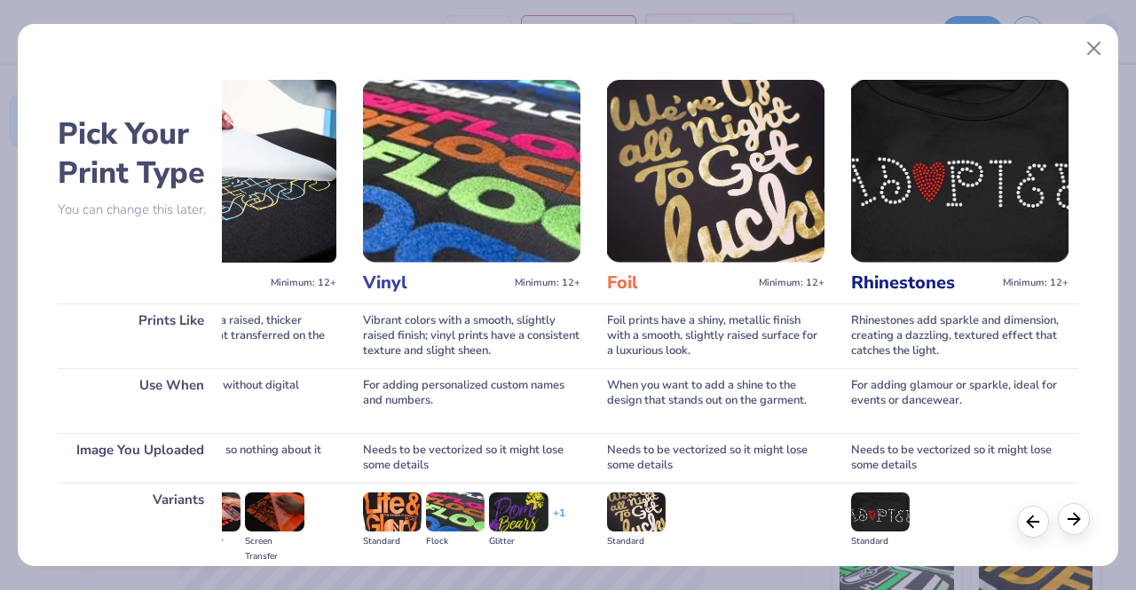
scroll to position [0, 1122]
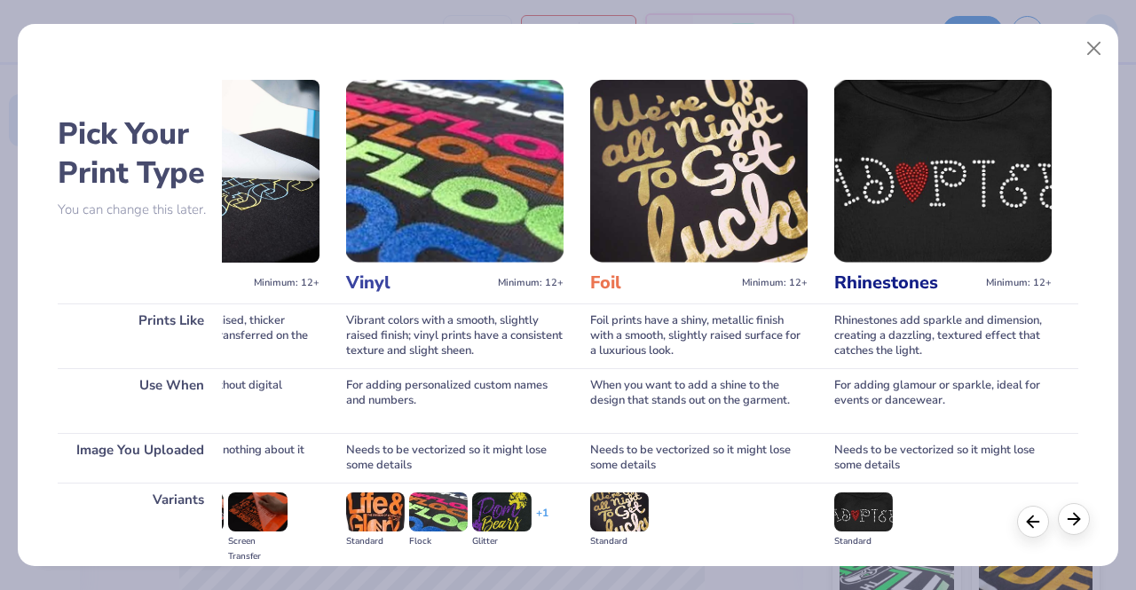
click at [1072, 523] on icon at bounding box center [1074, 519] width 20 height 20
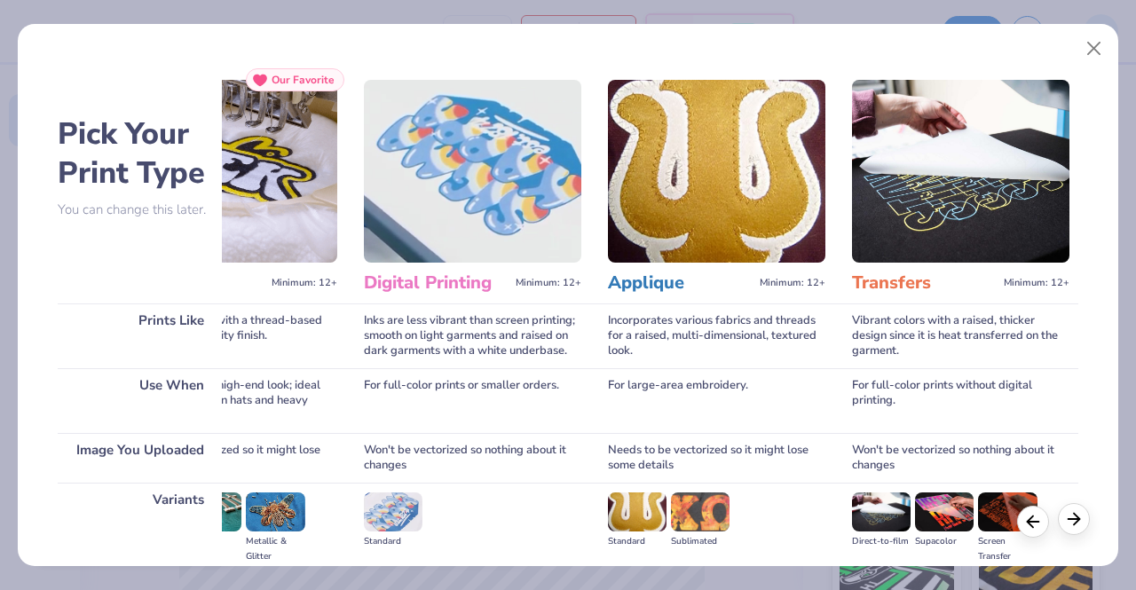
scroll to position [0, 0]
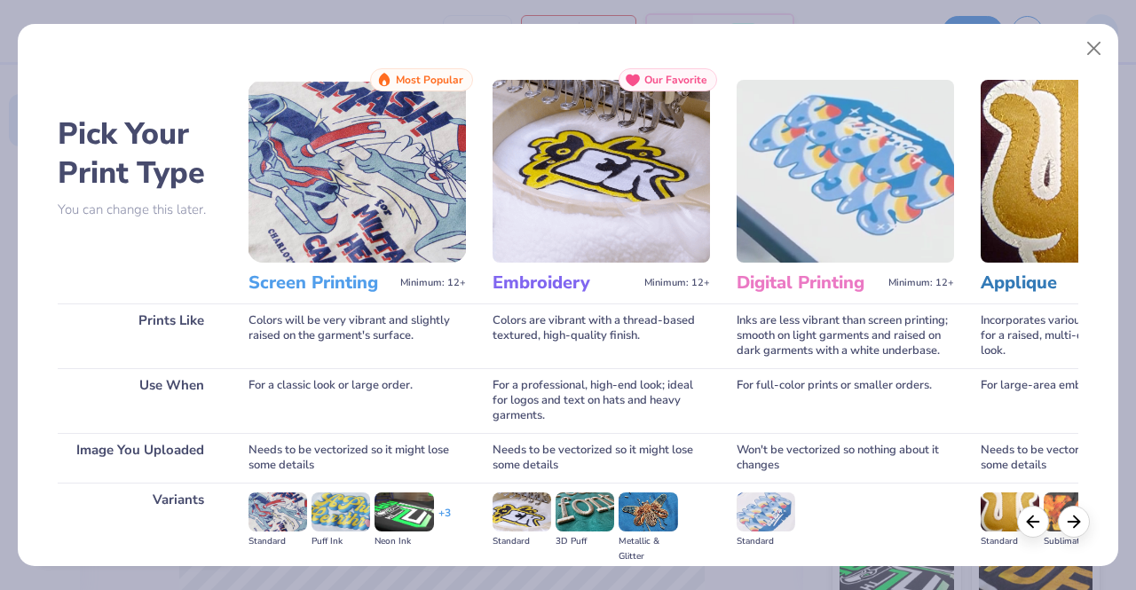
click at [625, 223] on img at bounding box center [600, 171] width 217 height 183
click at [604, 191] on img at bounding box center [600, 171] width 217 height 183
click at [406, 286] on span "Minimum: 12+" at bounding box center [433, 283] width 66 height 12
click at [323, 295] on h3 "Screen Printing" at bounding box center [320, 282] width 145 height 23
click at [594, 240] on img at bounding box center [600, 171] width 217 height 183
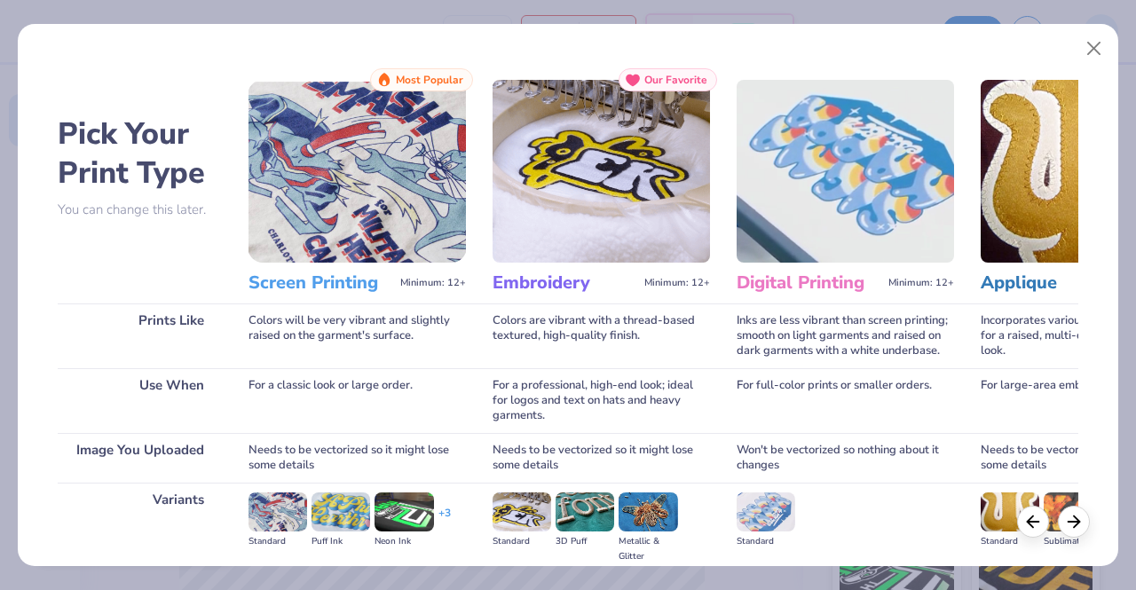
click at [607, 238] on img at bounding box center [600, 171] width 217 height 183
click at [614, 221] on img at bounding box center [600, 171] width 217 height 183
click at [589, 335] on div "Colors are vibrant with a thread-based textured, high-quality finish." at bounding box center [600, 335] width 217 height 65
click at [594, 484] on div "Standard 3D Puff Metallic & Glitter" at bounding box center [600, 528] width 217 height 91
click at [607, 529] on img at bounding box center [584, 511] width 59 height 39
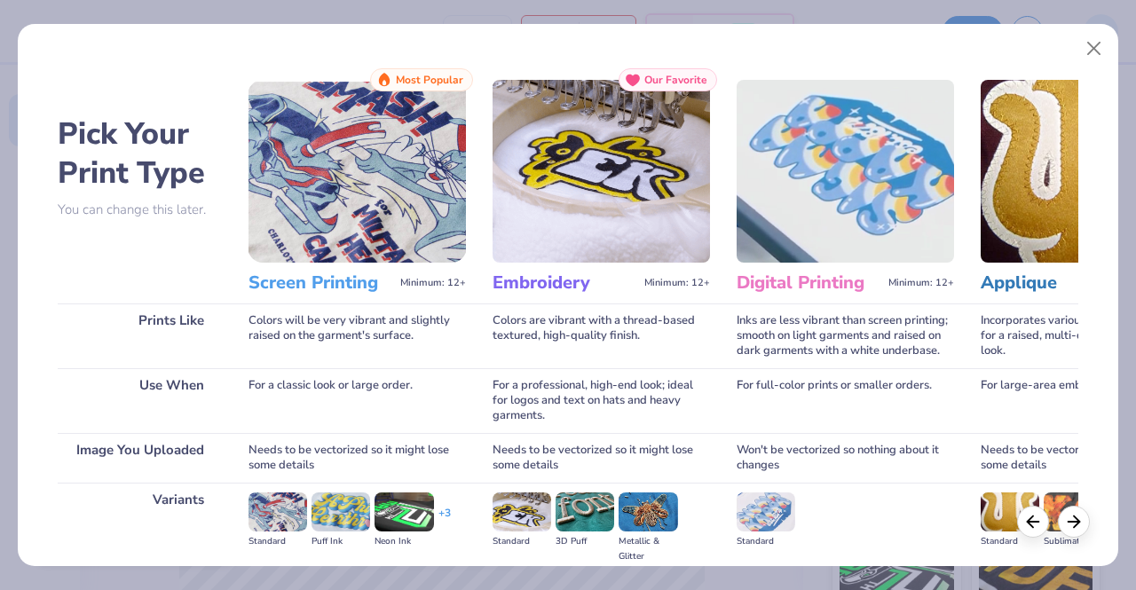
click at [522, 517] on img at bounding box center [521, 511] width 59 height 39
click at [562, 288] on h3 "Embroidery" at bounding box center [564, 282] width 145 height 23
click at [516, 517] on img at bounding box center [521, 511] width 59 height 39
click at [519, 515] on img at bounding box center [521, 511] width 59 height 39
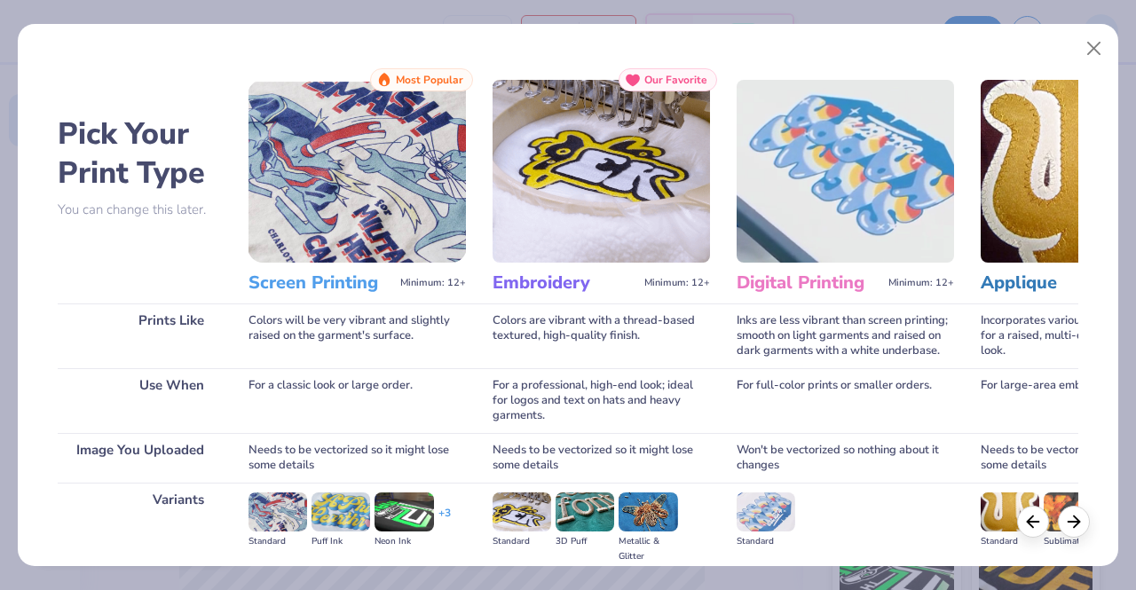
click at [519, 515] on img at bounding box center [521, 511] width 59 height 39
click at [1097, 43] on button "Close" at bounding box center [1094, 49] width 34 height 34
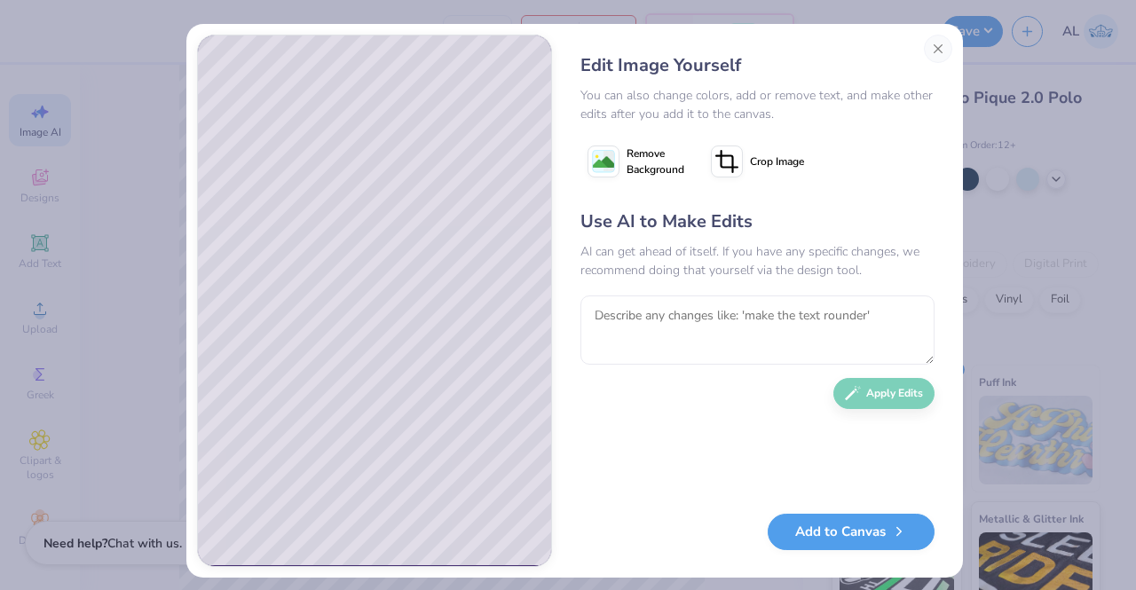
click at [869, 386] on div "Use AI to Make Edits AI can get ahead of itself. If you have any specific chang…" at bounding box center [757, 351] width 354 height 287
click at [603, 170] on image at bounding box center [603, 162] width 21 height 21
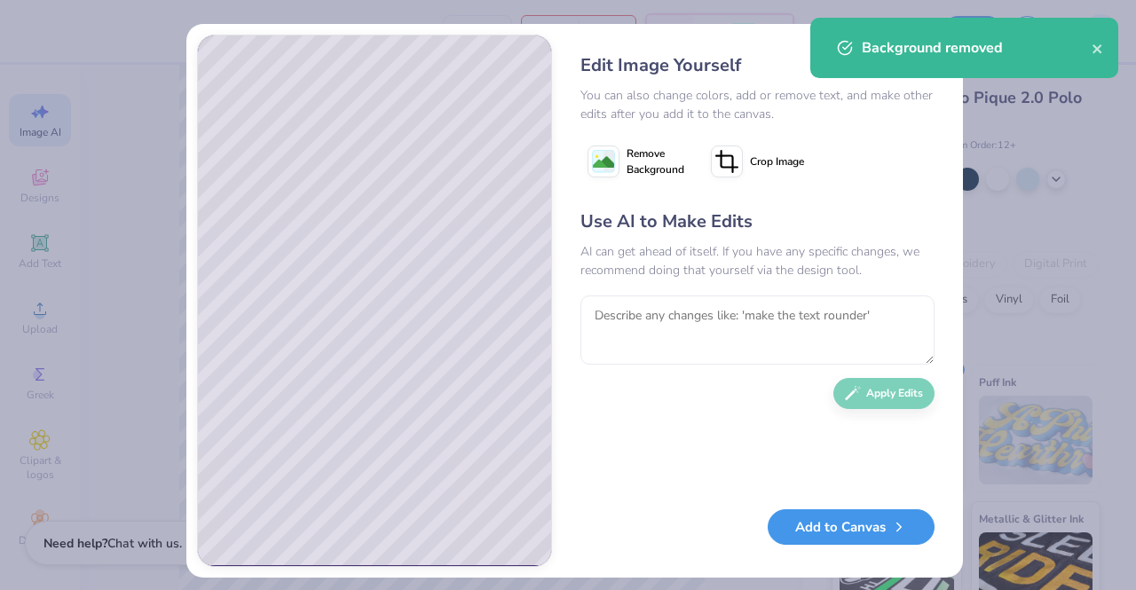
click at [806, 531] on button "Add to Canvas" at bounding box center [850, 527] width 167 height 36
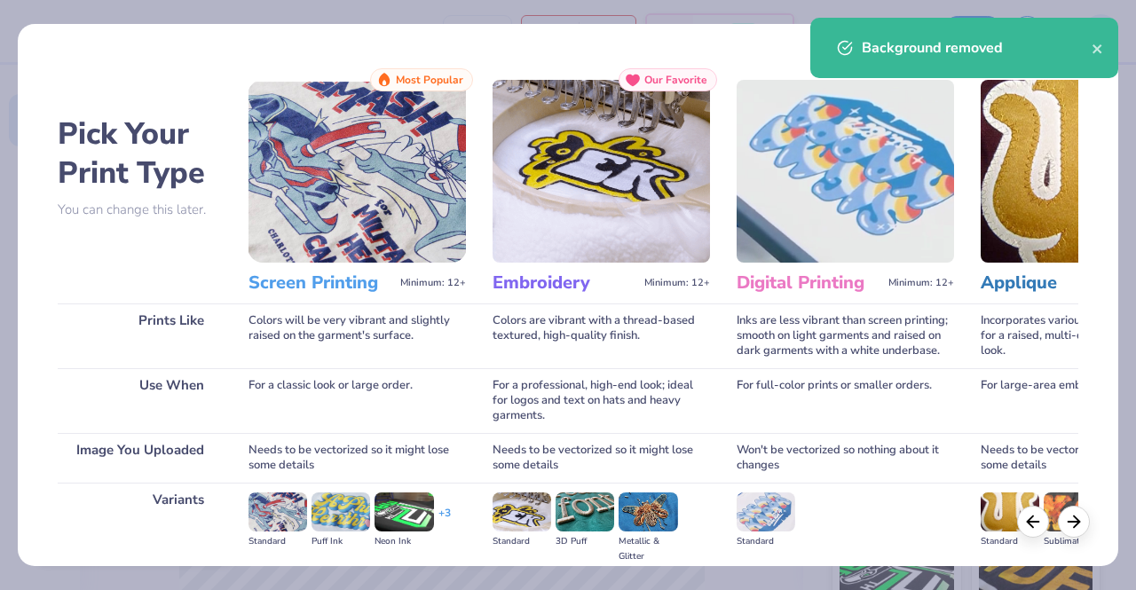
click at [587, 230] on img at bounding box center [600, 171] width 217 height 183
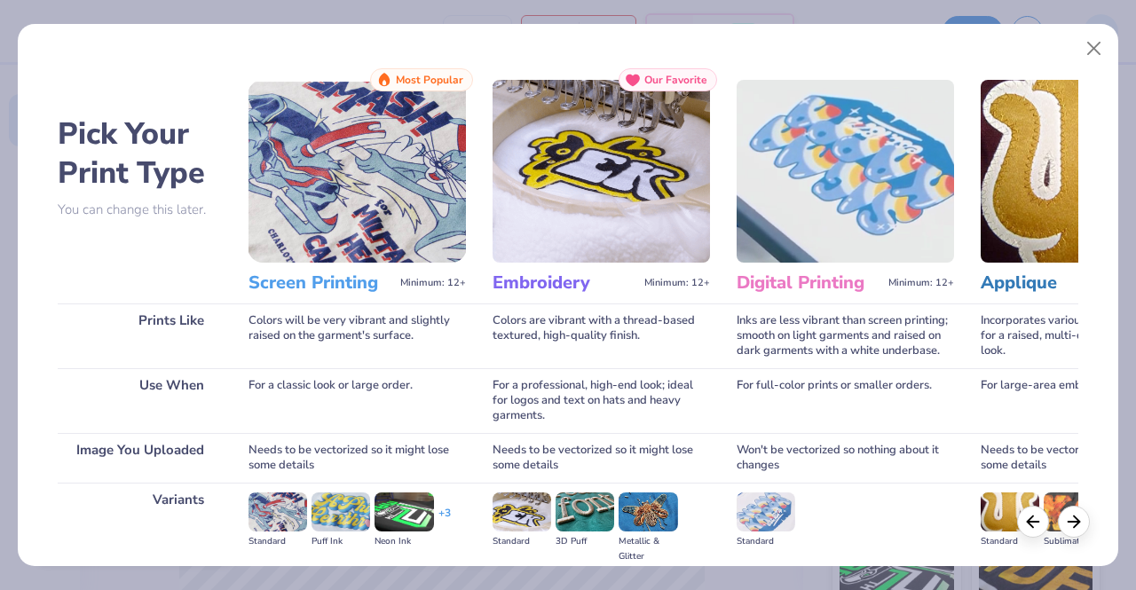
click at [569, 421] on div "For a professional, high-end look; ideal for logos and text on hats and heavy g…" at bounding box center [600, 400] width 217 height 65
click at [292, 188] on img at bounding box center [356, 171] width 217 height 183
click at [286, 191] on img at bounding box center [356, 171] width 217 height 183
click at [265, 256] on img at bounding box center [356, 171] width 217 height 183
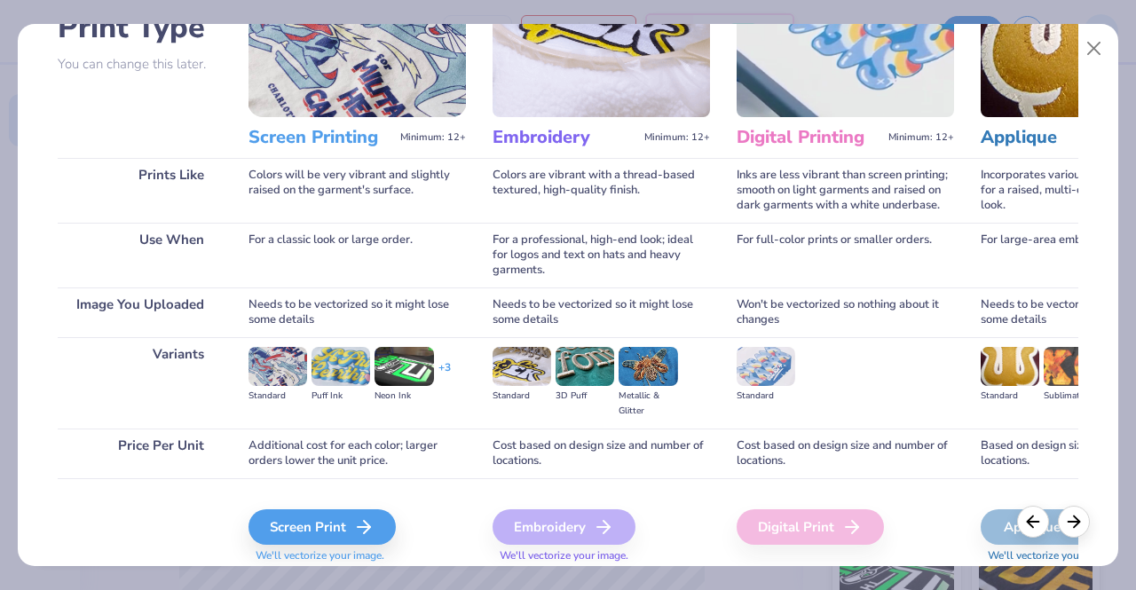
scroll to position [206, 0]
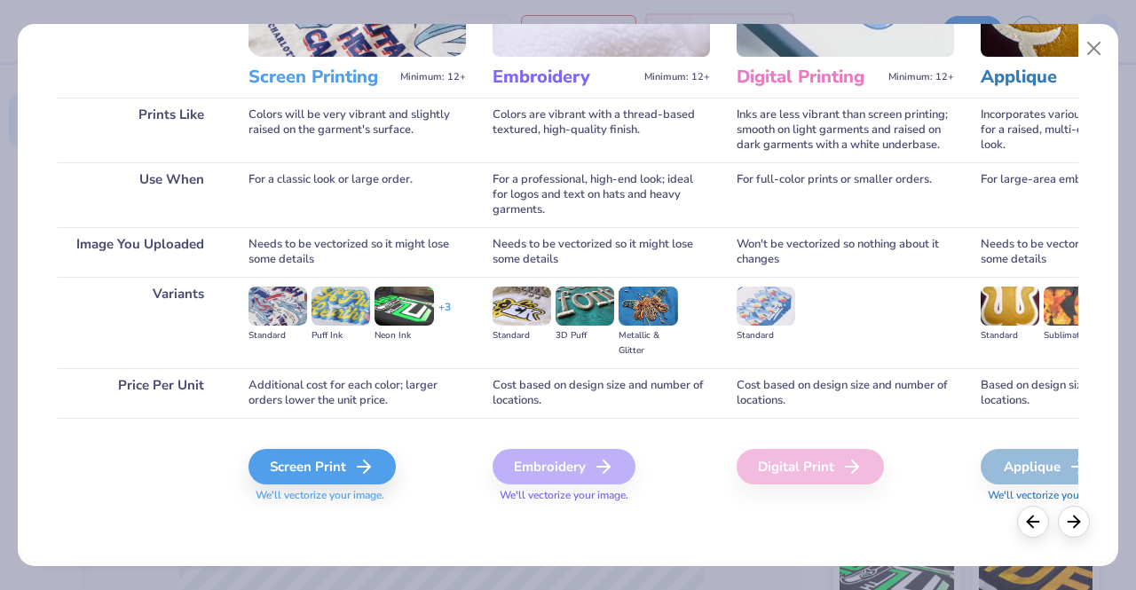
click at [578, 467] on div "Embroidery" at bounding box center [563, 466] width 143 height 35
click at [604, 306] on img at bounding box center [584, 306] width 59 height 39
click at [363, 467] on line at bounding box center [369, 467] width 12 height 0
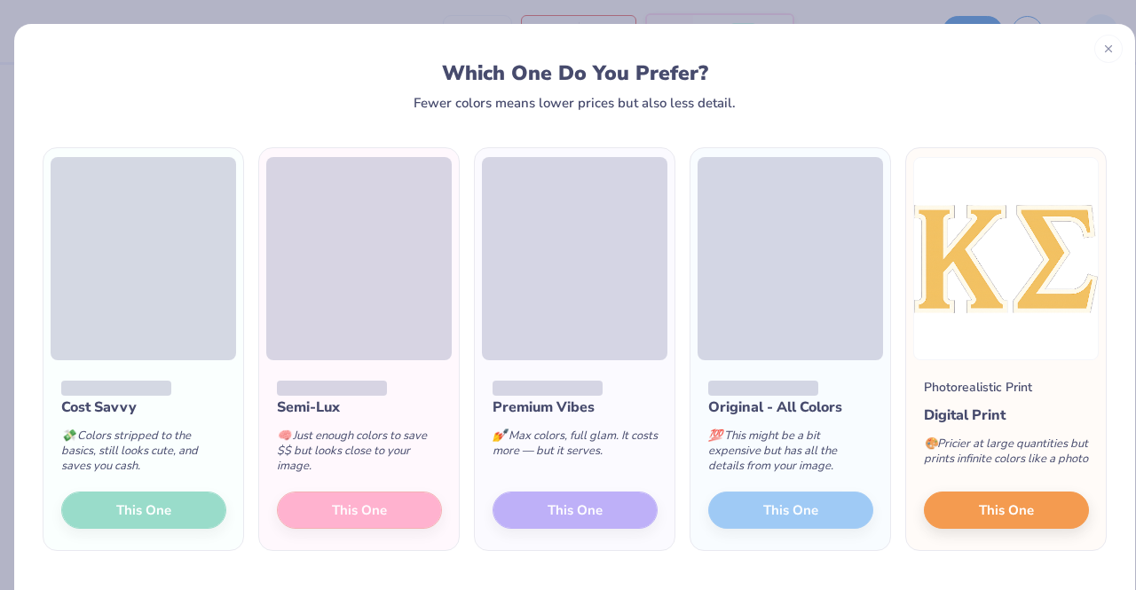
scroll to position [21, 0]
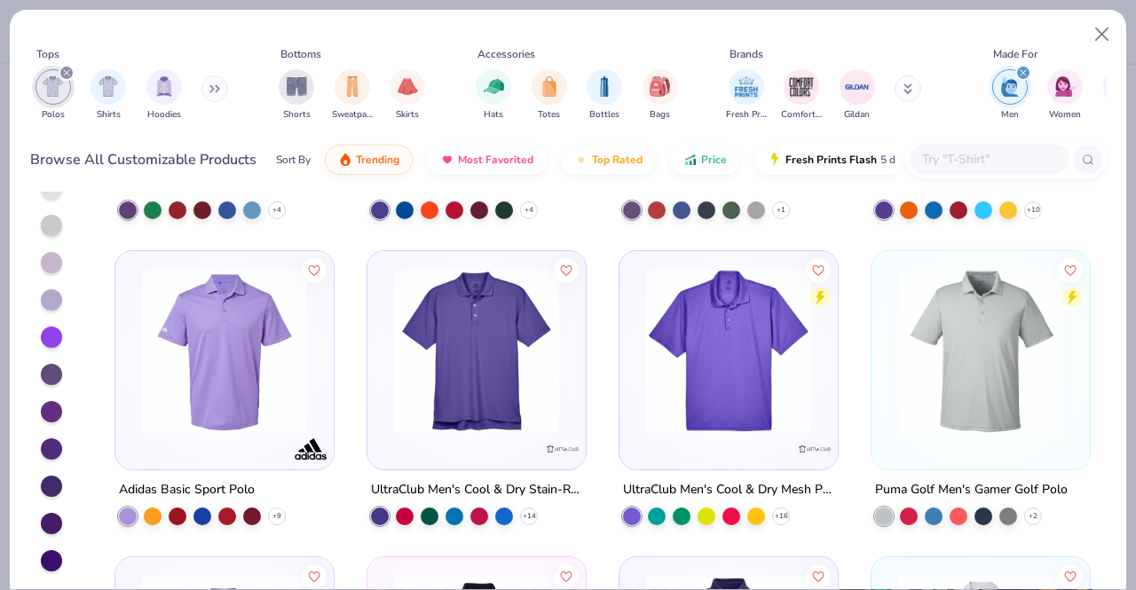
scroll to position [130, 0]
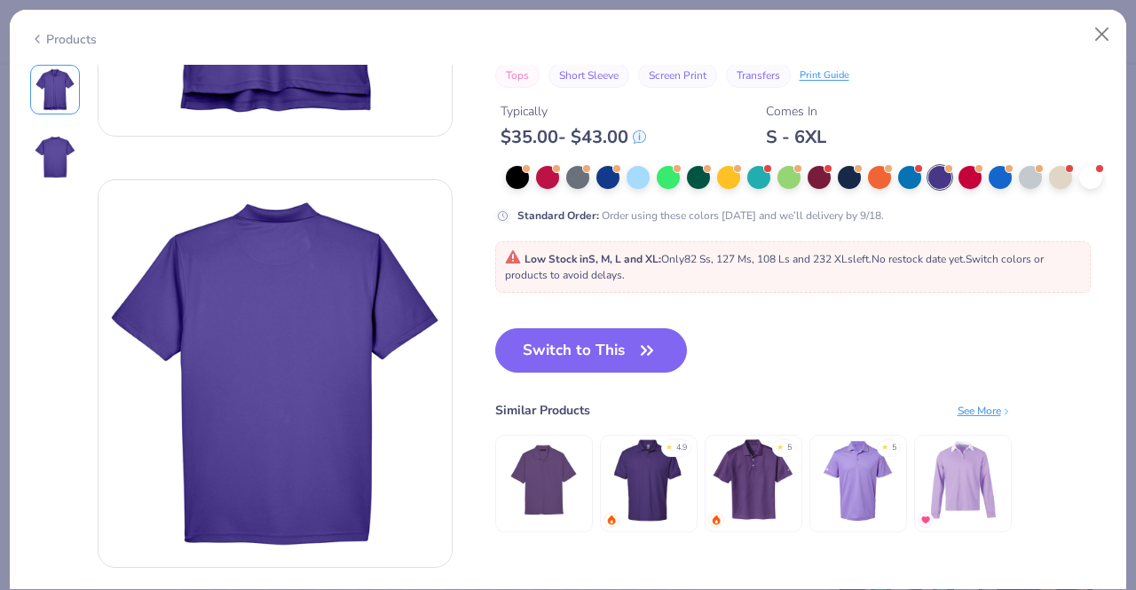
scroll to position [267, 0]
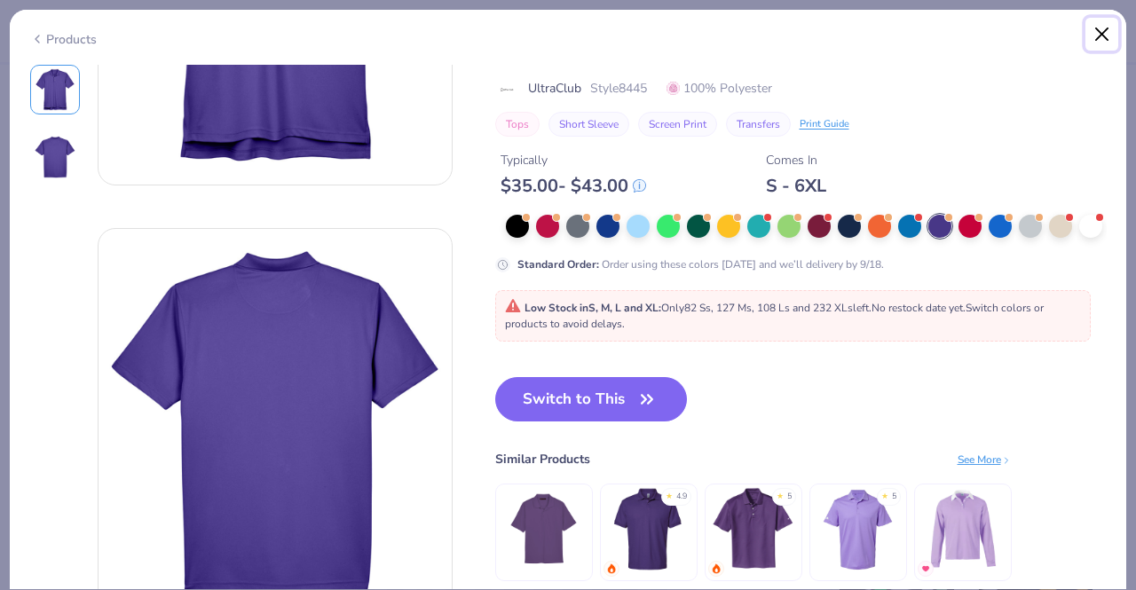
click at [1101, 35] on button "Close" at bounding box center [1102, 35] width 34 height 34
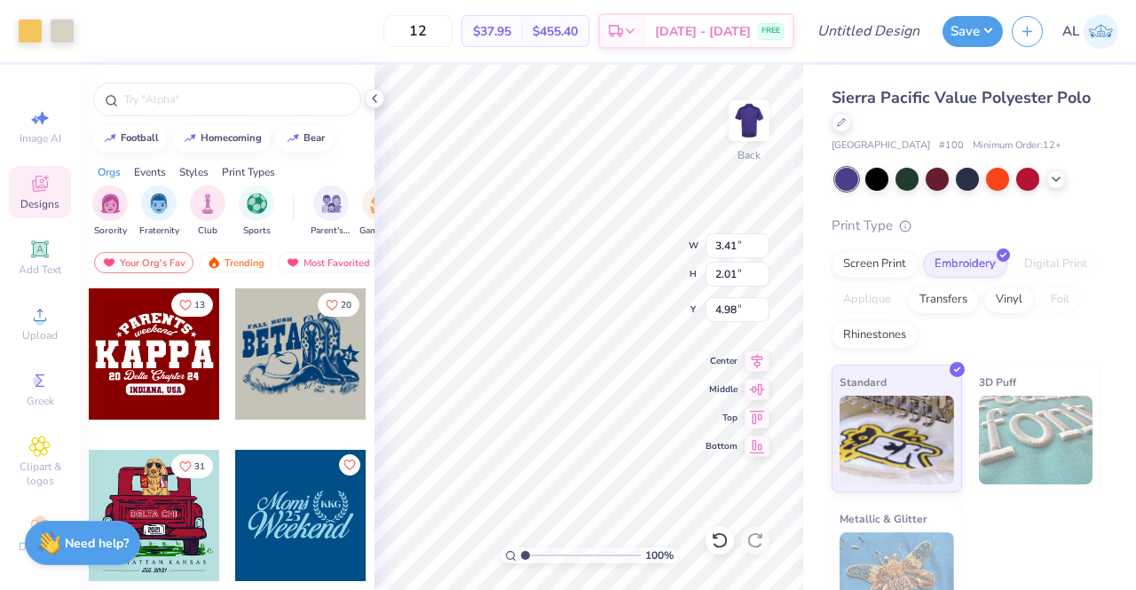
scroll to position [39, 0]
